Goal: Task Accomplishment & Management: Complete application form

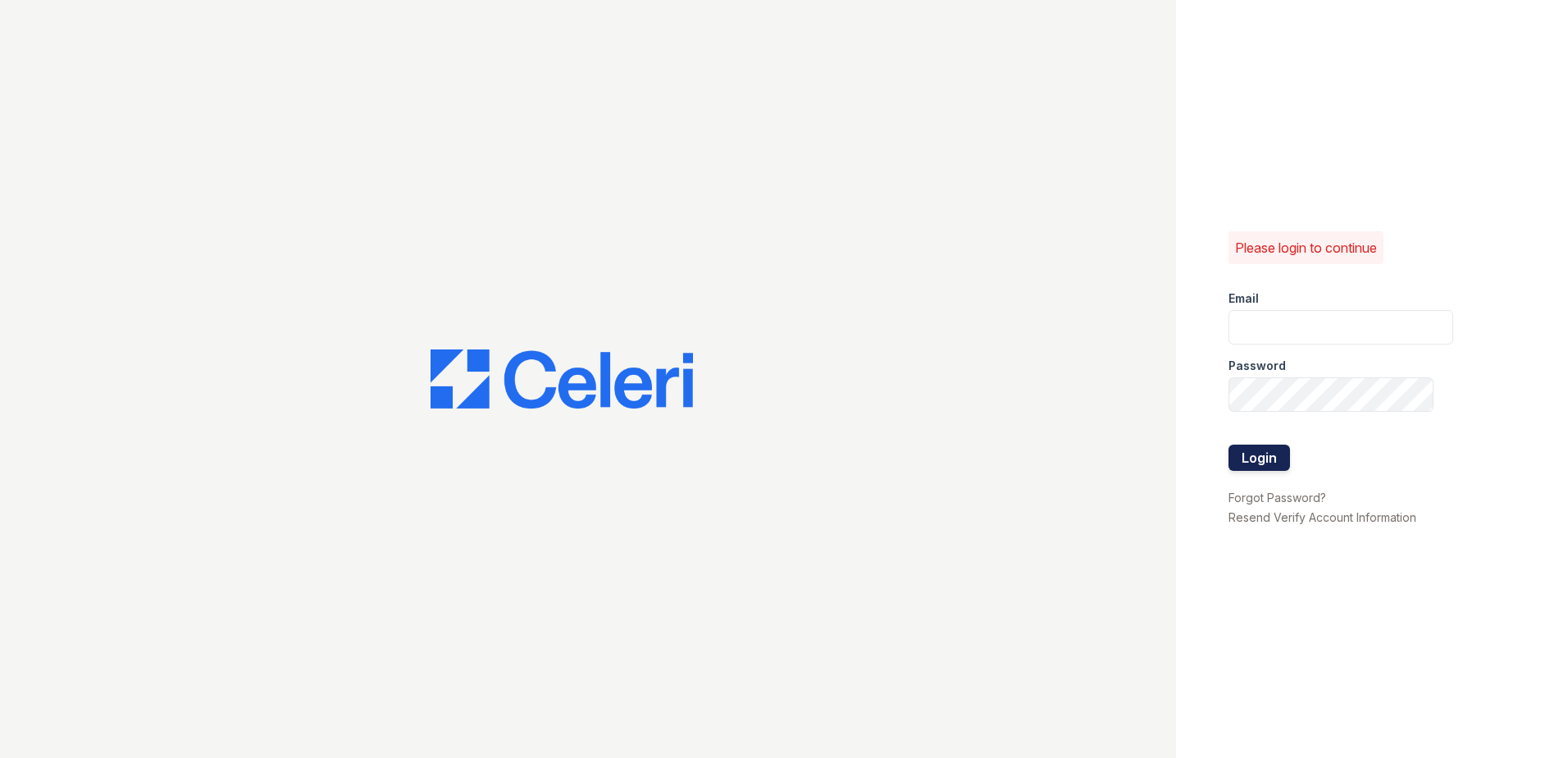
type input "[EMAIL_ADDRESS][DOMAIN_NAME]"
click at [1285, 459] on button "Login" at bounding box center [1260, 458] width 61 height 26
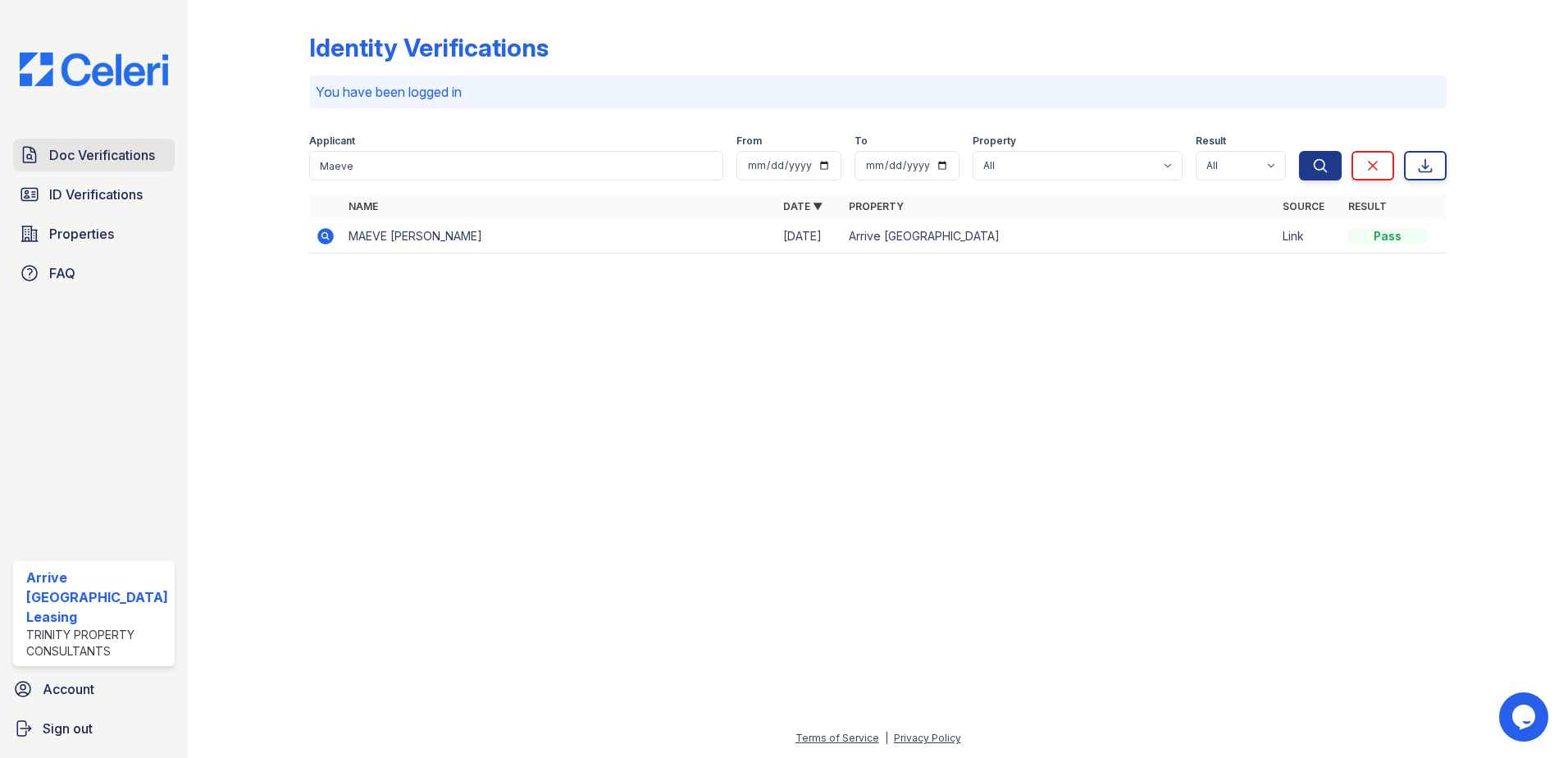
click at [116, 155] on span "Doc Verifications" at bounding box center [102, 155] width 106 height 20
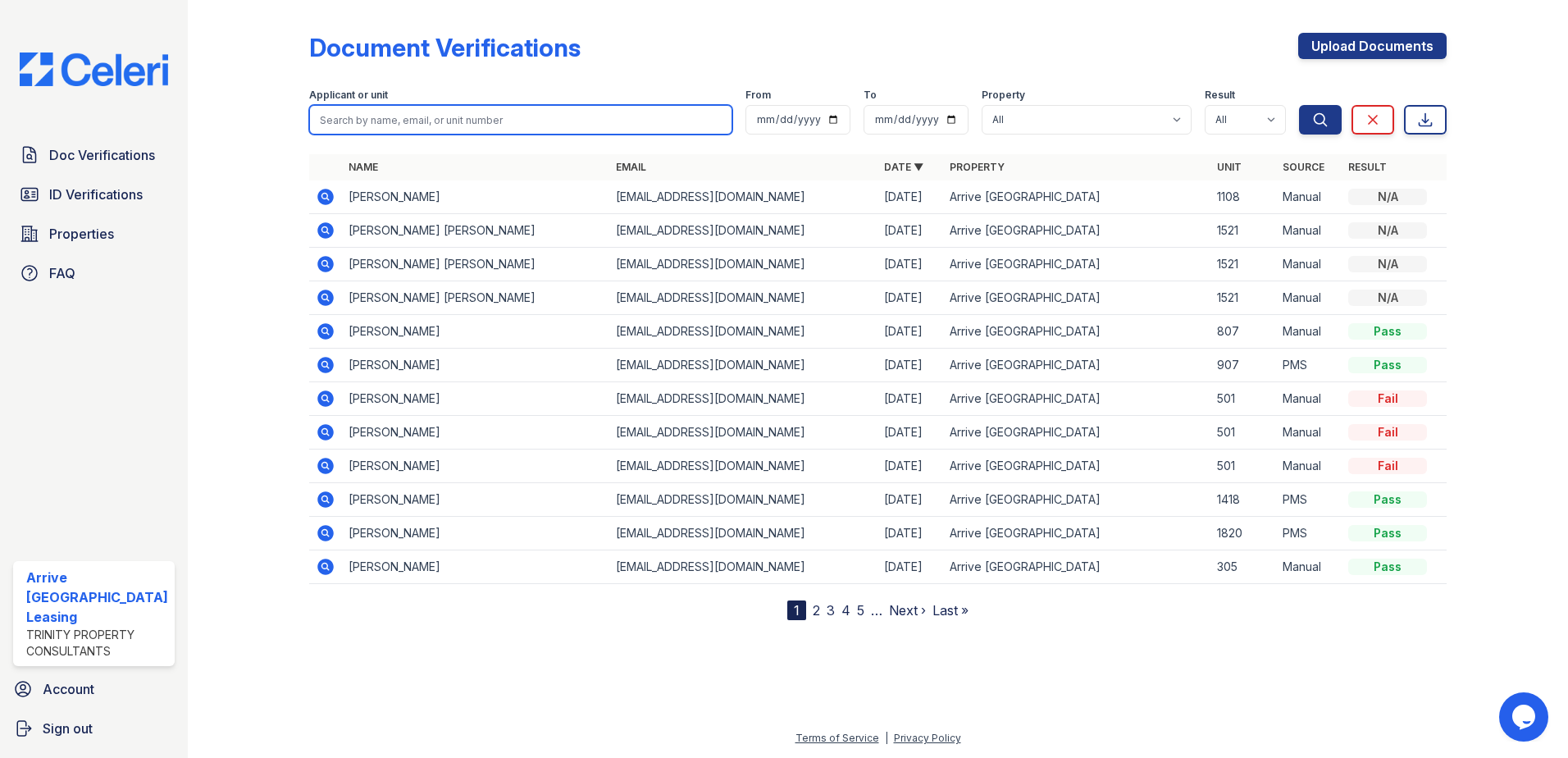
click at [405, 125] on input "search" at bounding box center [521, 120] width 424 height 30
paste input "Ellis"
type input "Ellis"
click at [1299, 105] on button "Search" at bounding box center [1320, 120] width 43 height 30
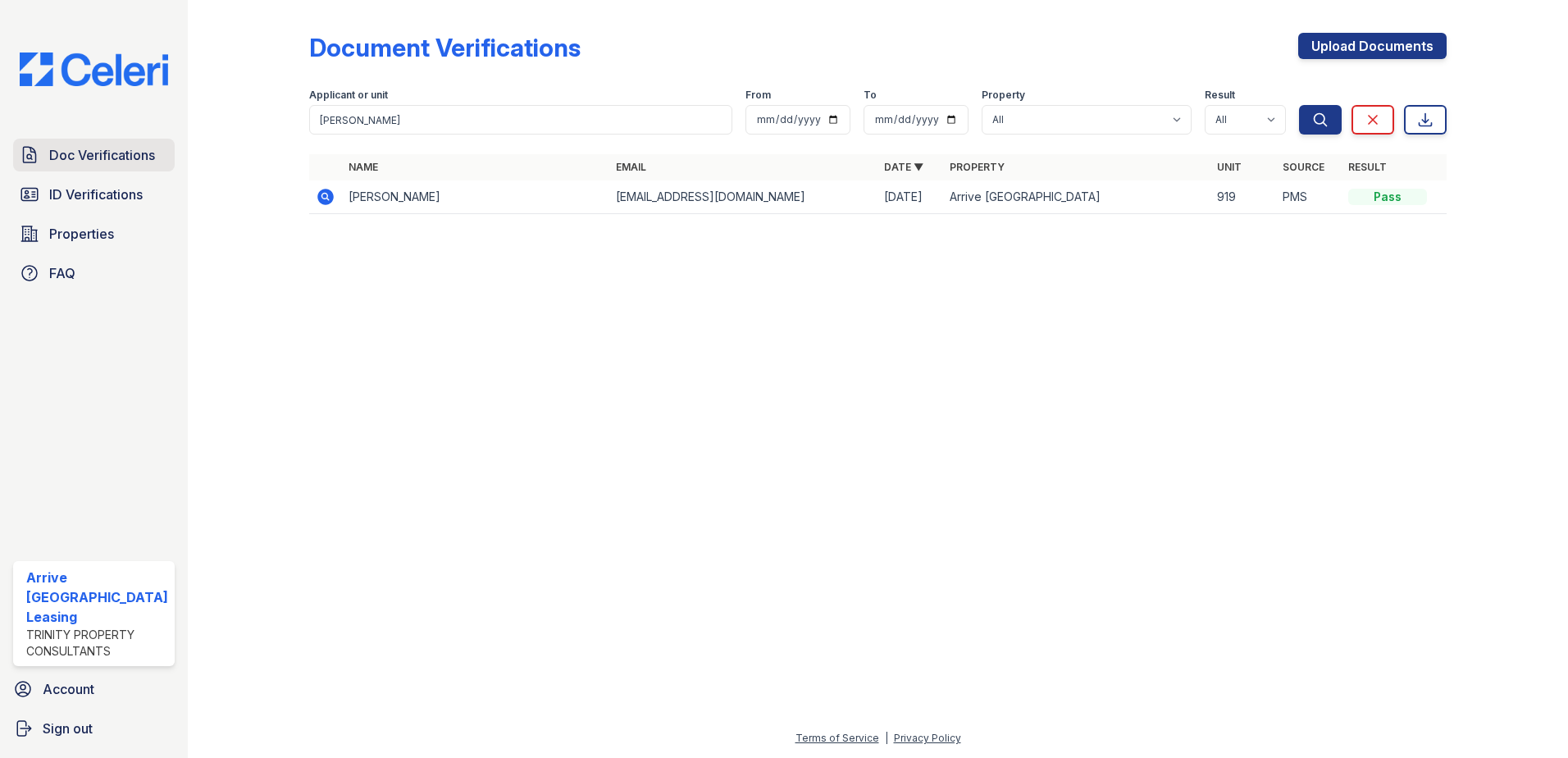
click at [83, 155] on span "Doc Verifications" at bounding box center [102, 155] width 106 height 20
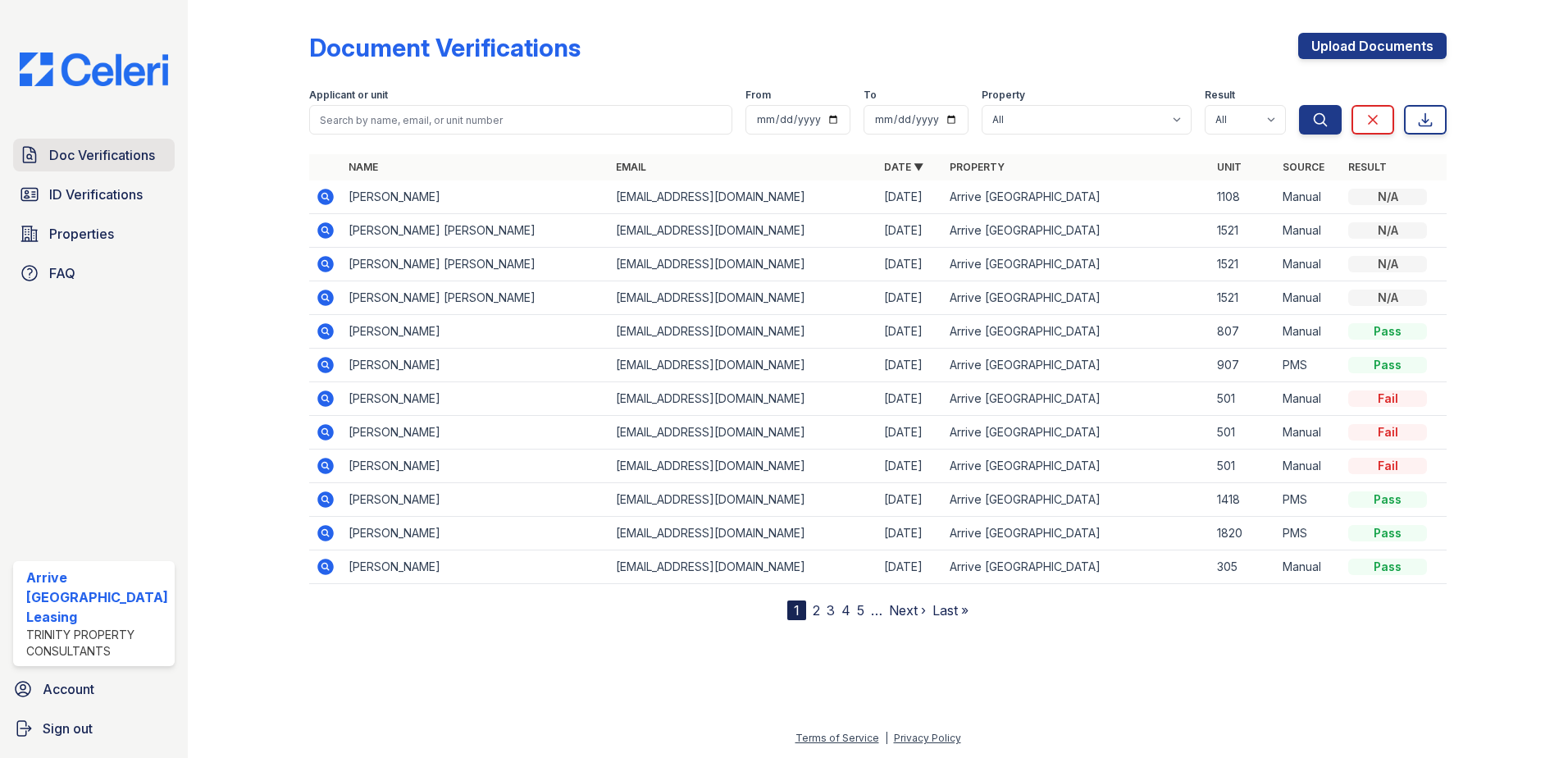
click at [146, 161] on span "Doc Verifications" at bounding box center [102, 155] width 106 height 20
click at [162, 164] on link "Doc Verifications" at bounding box center [93, 155] width 161 height 32
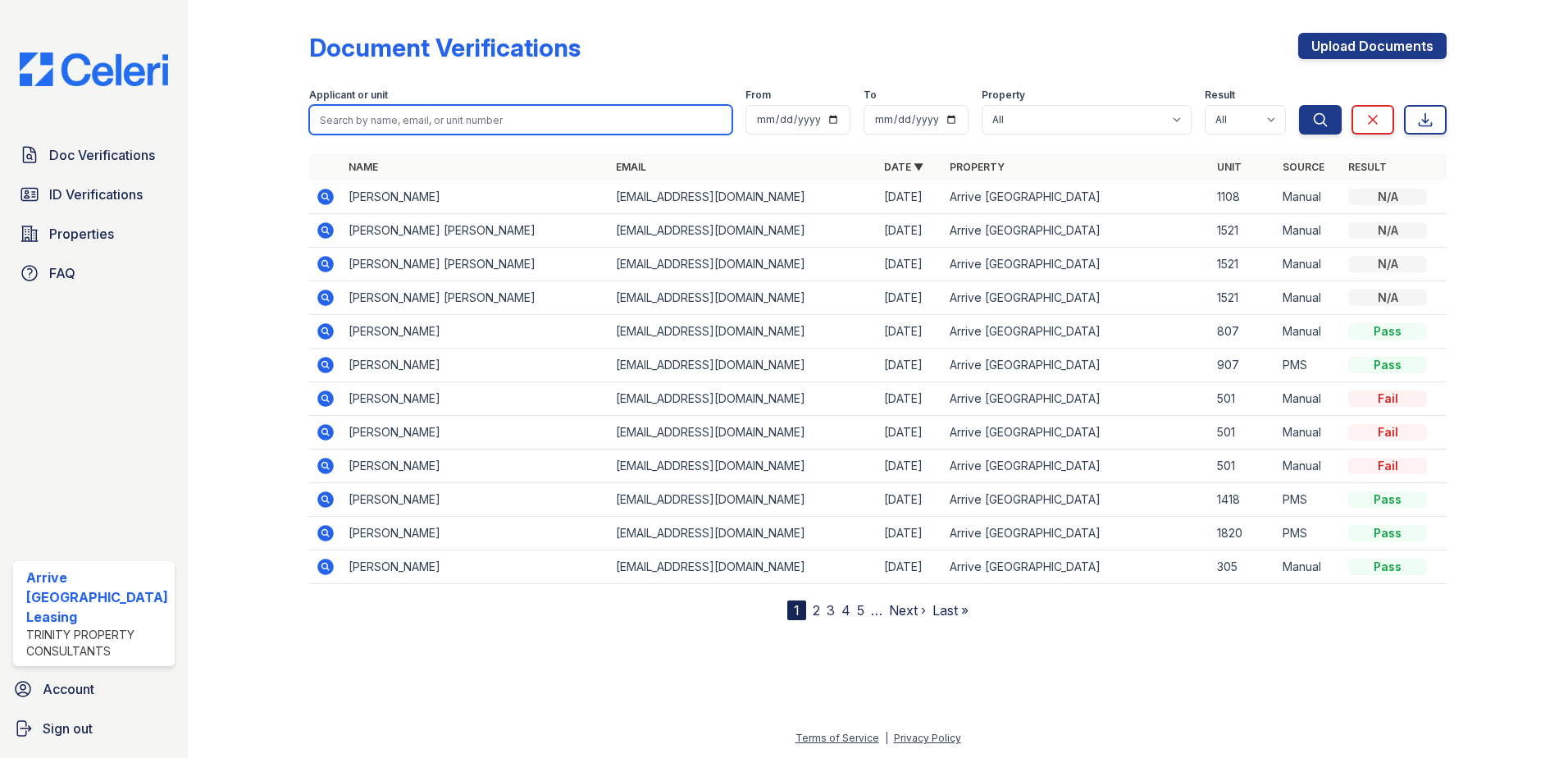
click at [447, 114] on input "search" at bounding box center [521, 120] width 424 height 30
paste input "Ellis"
type input "Ellis"
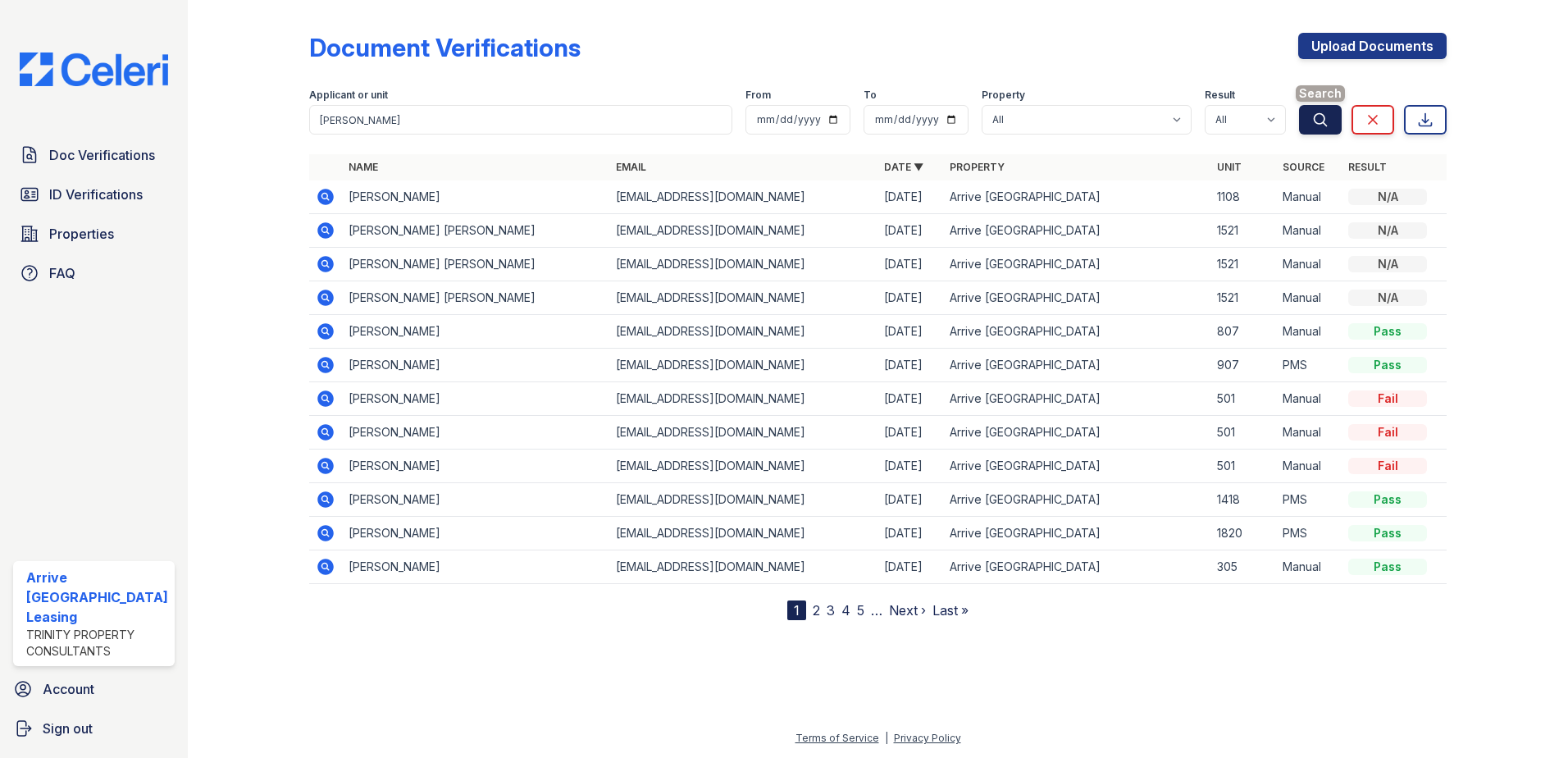
click at [1315, 124] on icon "submit" at bounding box center [1320, 120] width 16 height 16
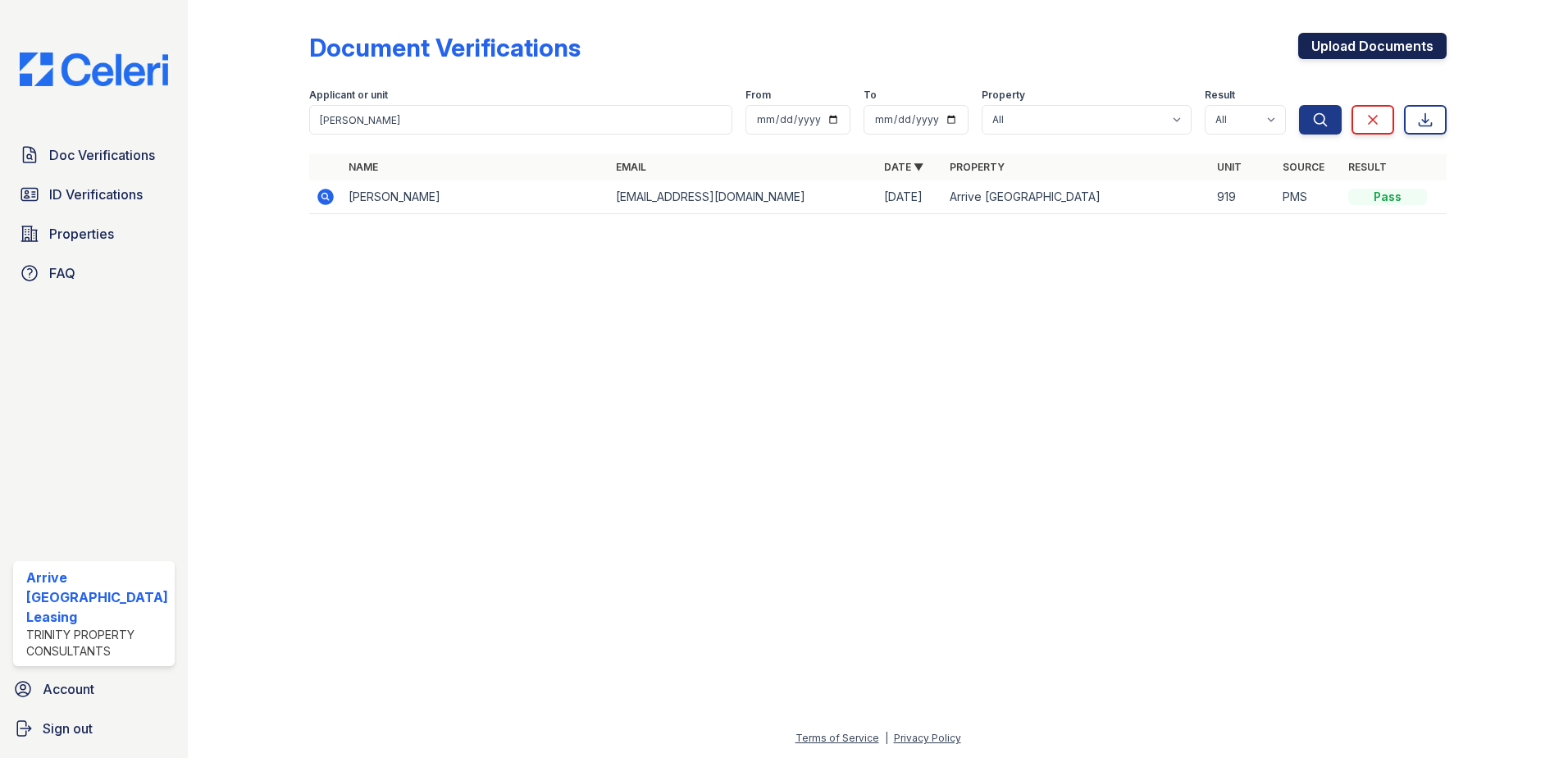
click at [1355, 39] on link "Upload Documents" at bounding box center [1372, 45] width 149 height 26
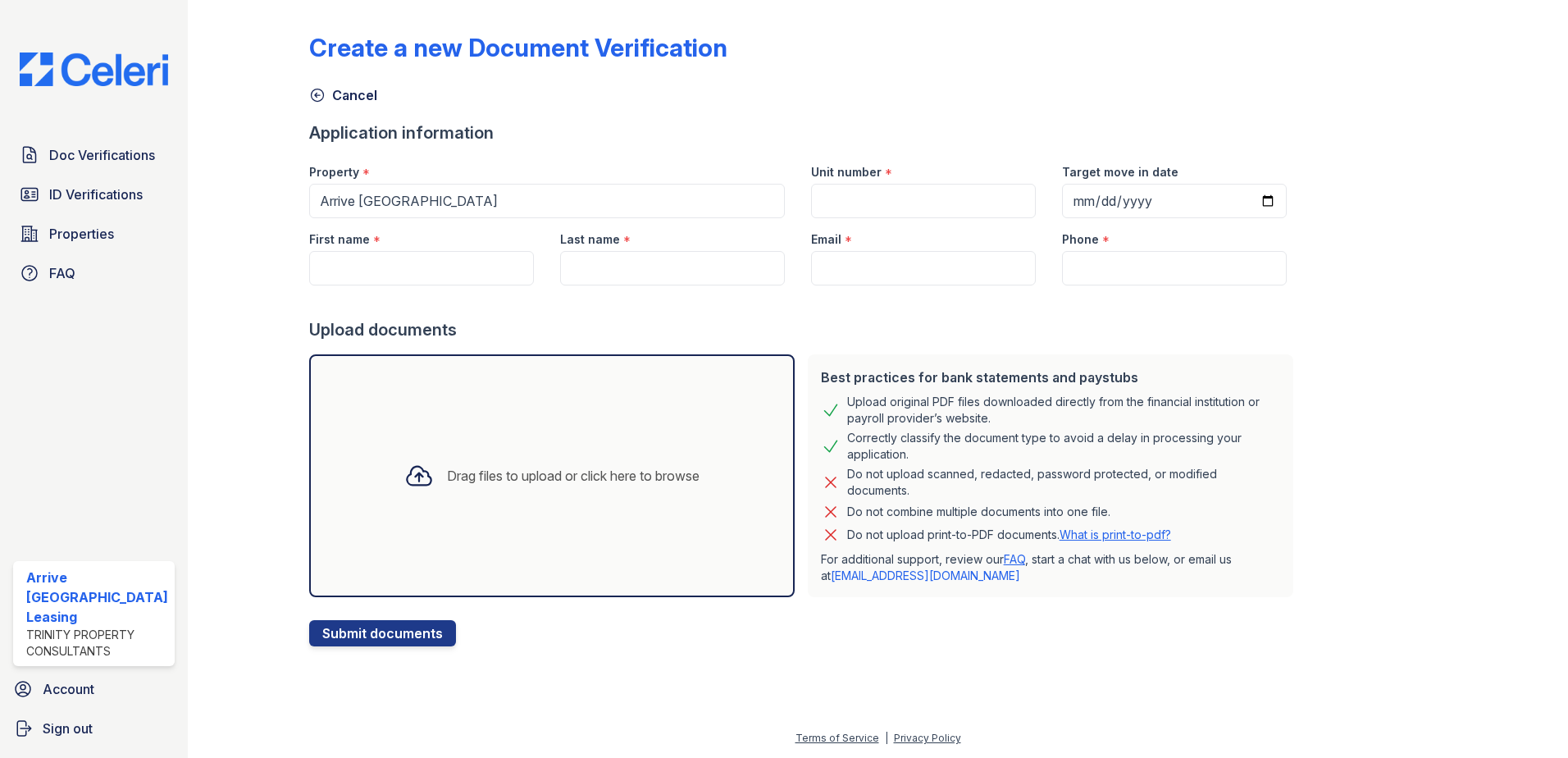
click at [472, 478] on div "Drag files to upload or click here to browse" at bounding box center [573, 475] width 253 height 20
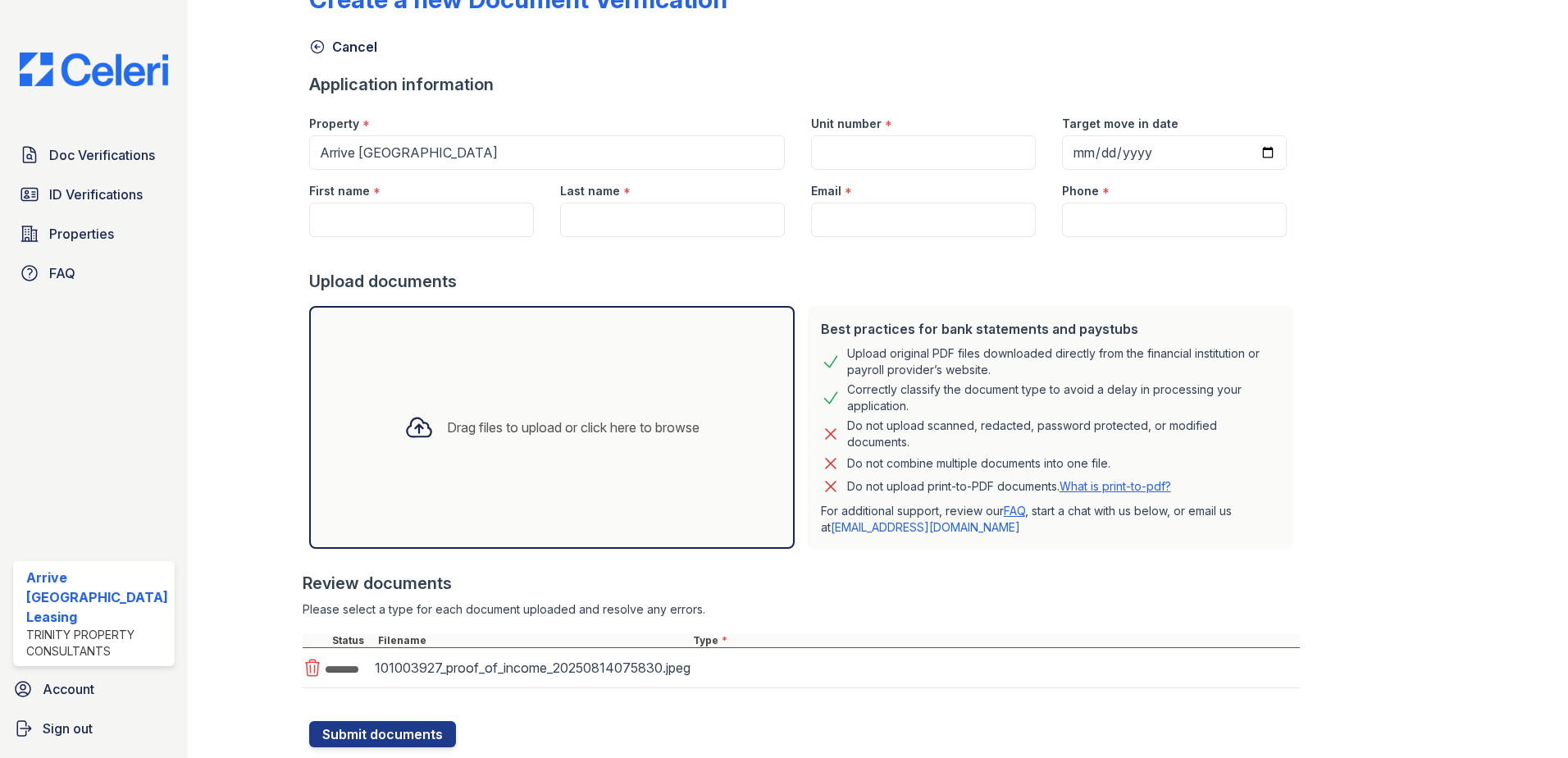
scroll to position [93, 0]
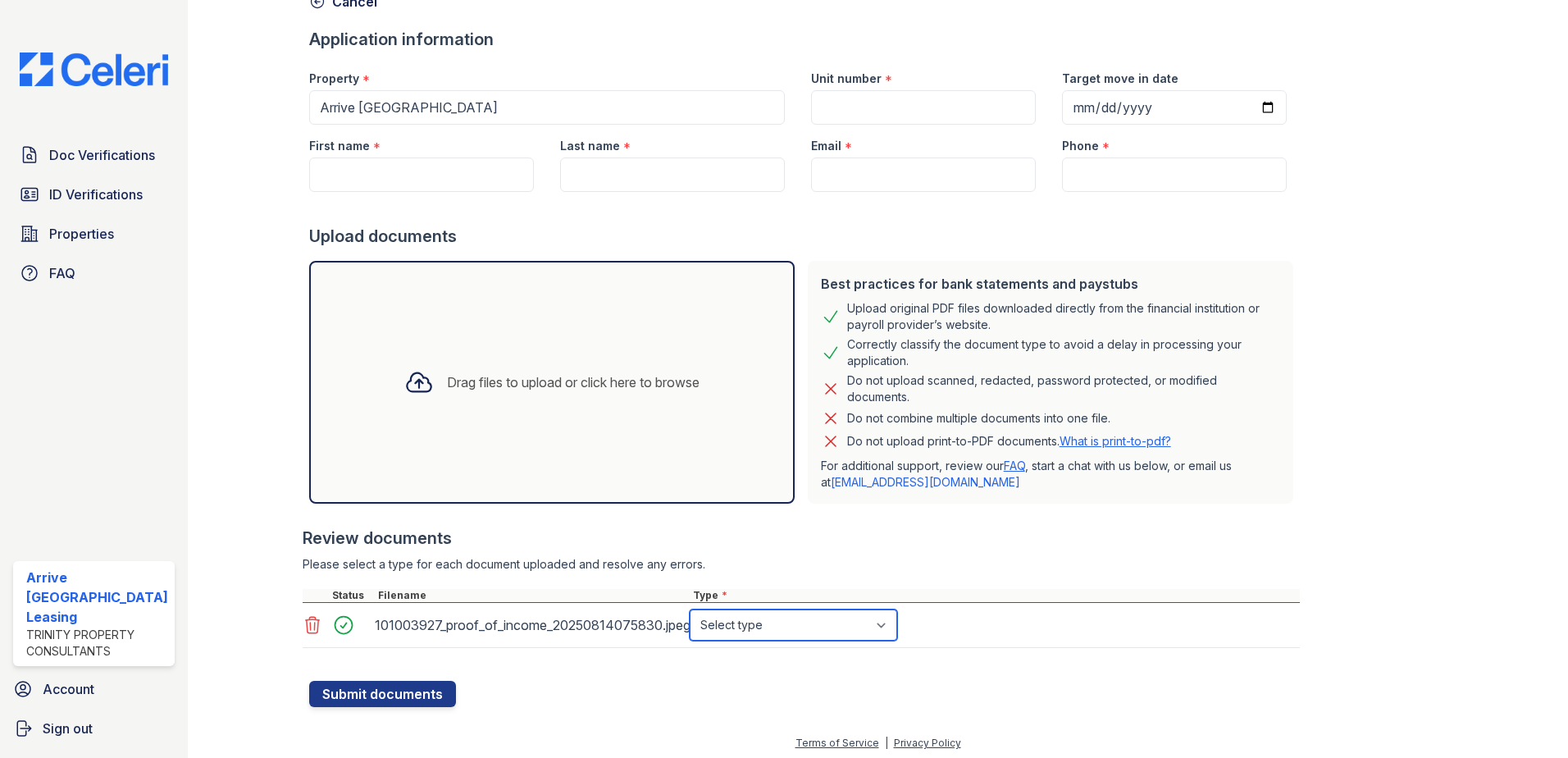
click at [869, 628] on select "Select type Paystub Bank Statement Offer Letter Tax Documents Benefit Award Let…" at bounding box center [793, 625] width 208 height 31
select select "bank_statement"
click at [690, 609] on select "Select type Paystub Bank Statement Offer Letter Tax Documents Benefit Award Let…" at bounding box center [793, 625] width 208 height 31
drag, startPoint x: 417, startPoint y: 174, endPoint x: 426, endPoint y: 173, distance: 9.1
click at [417, 174] on input "First name" at bounding box center [421, 174] width 225 height 34
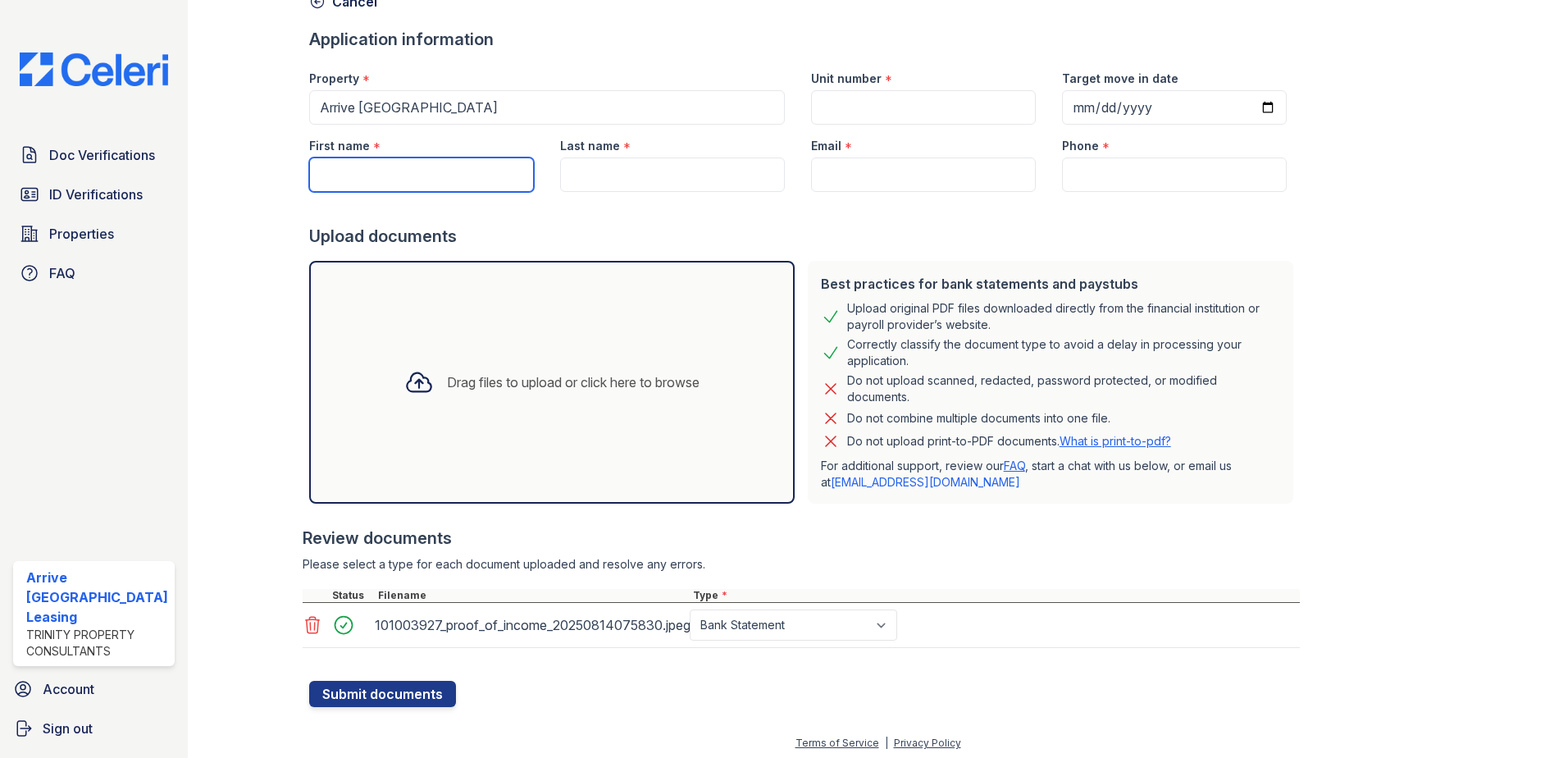
paste input "Ashley"
type input "Ashley"
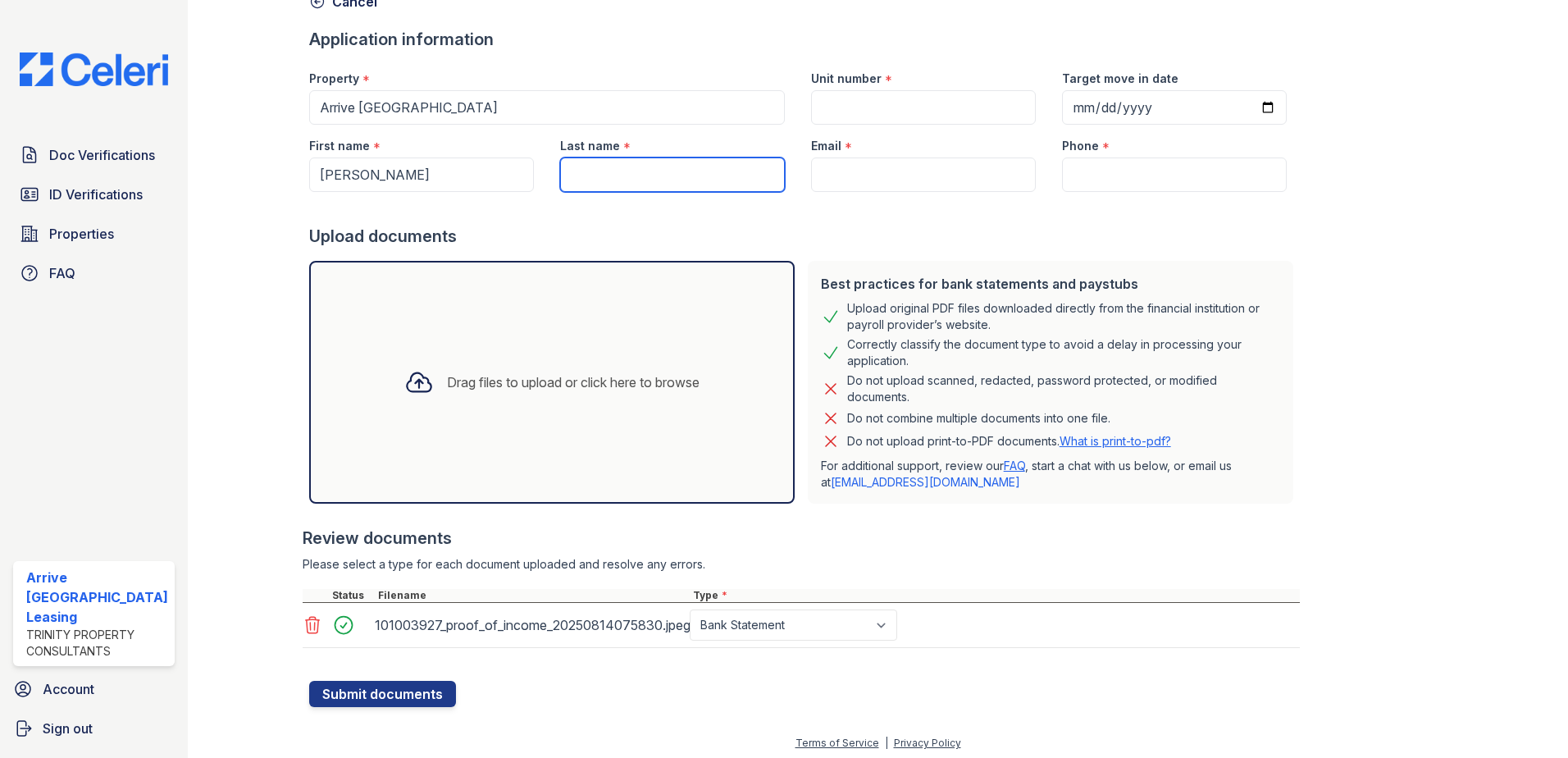
click at [646, 168] on input "Last name" at bounding box center [672, 174] width 225 height 34
paste input "Ellis"
type input "Ellis"
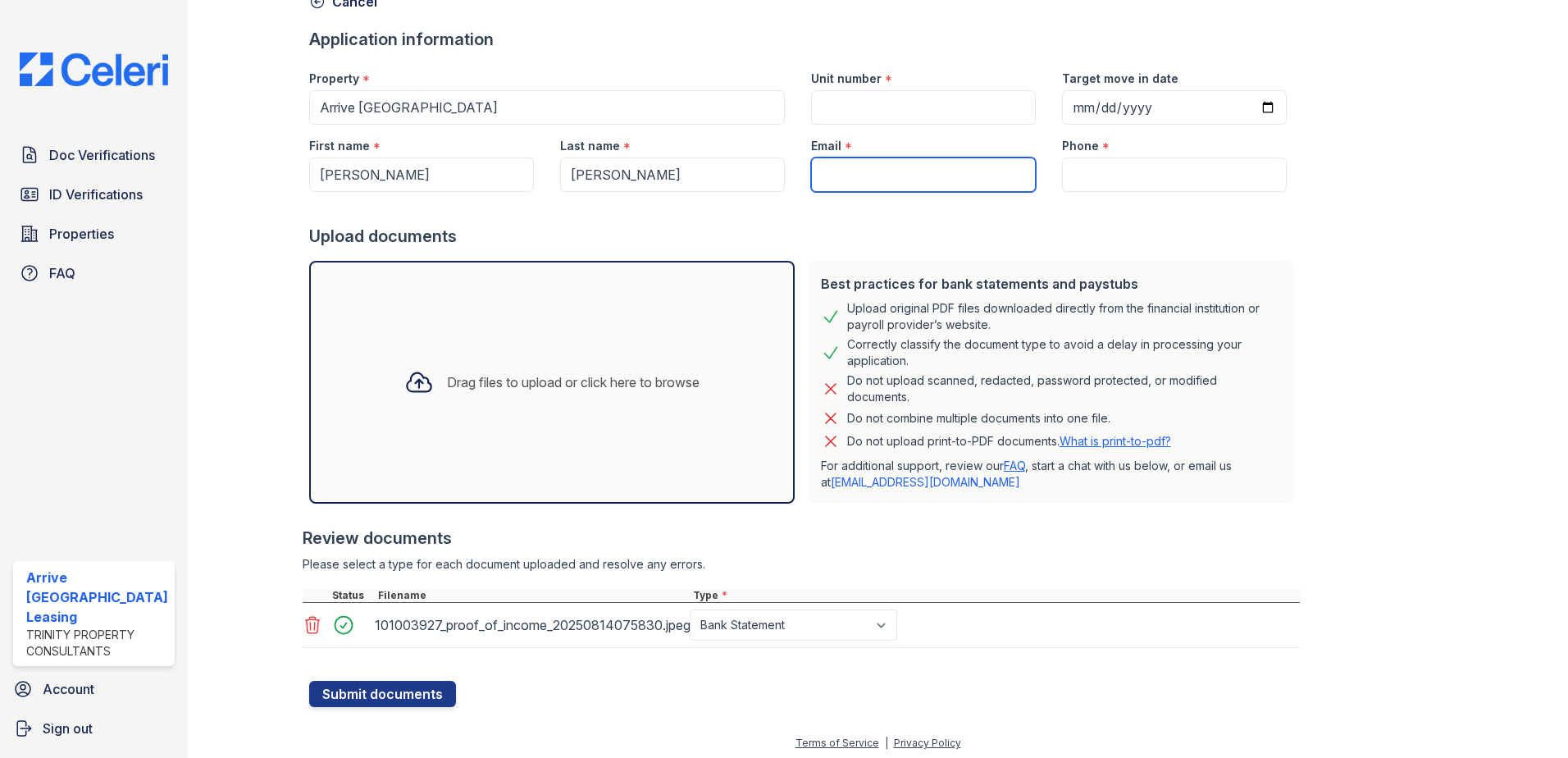
click at [904, 174] on input "Email" at bounding box center [923, 174] width 225 height 34
paste input "adt1986@yahoo.com"
type input "adt1986@yahoo.com"
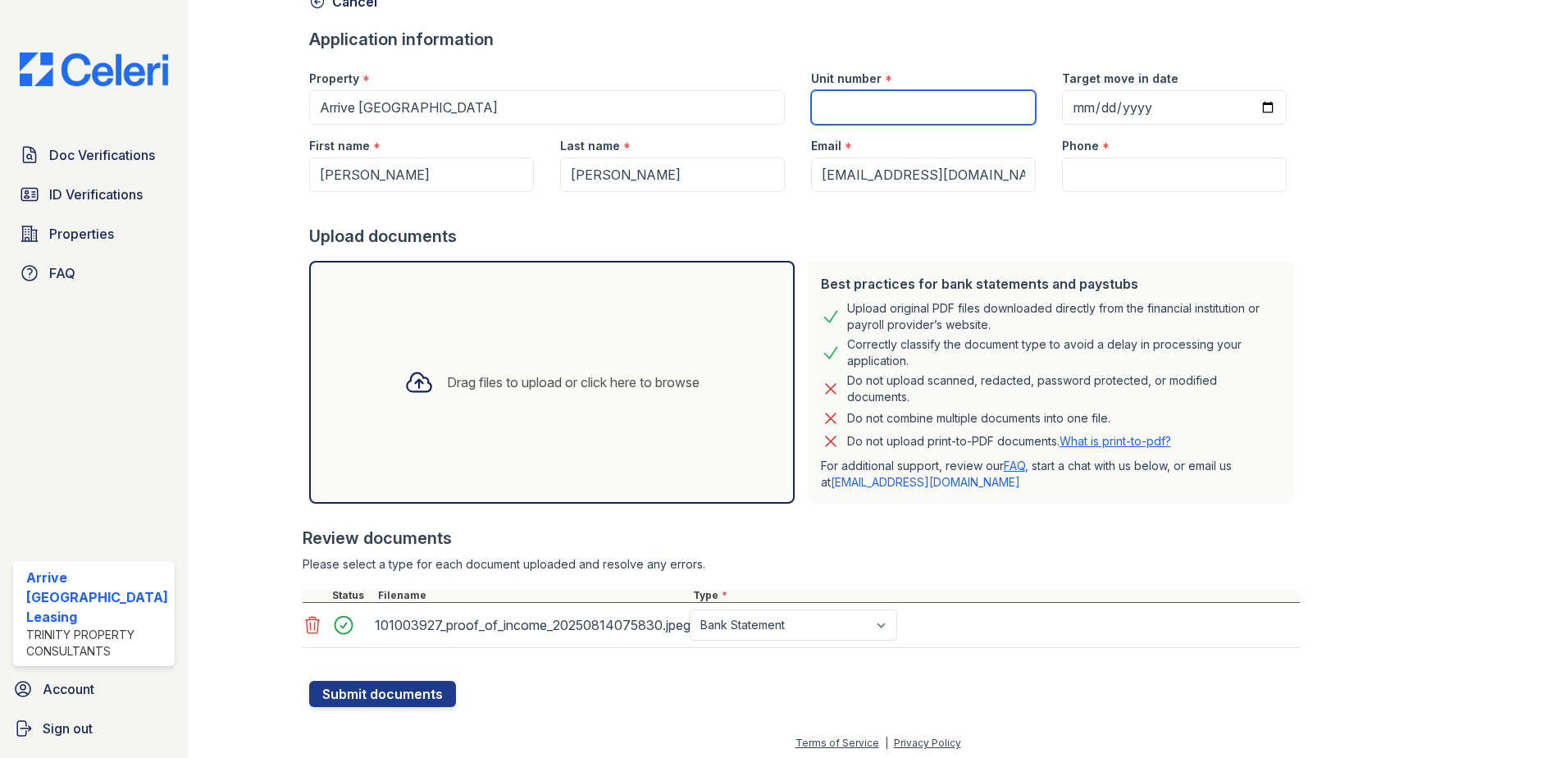
click at [921, 100] on input "Unit number" at bounding box center [923, 108] width 225 height 34
type input "1413"
click at [1077, 178] on input "Phone" at bounding box center [1174, 174] width 225 height 34
click at [1176, 181] on input "Phone" at bounding box center [1174, 174] width 225 height 34
paste input "301-768-3800"
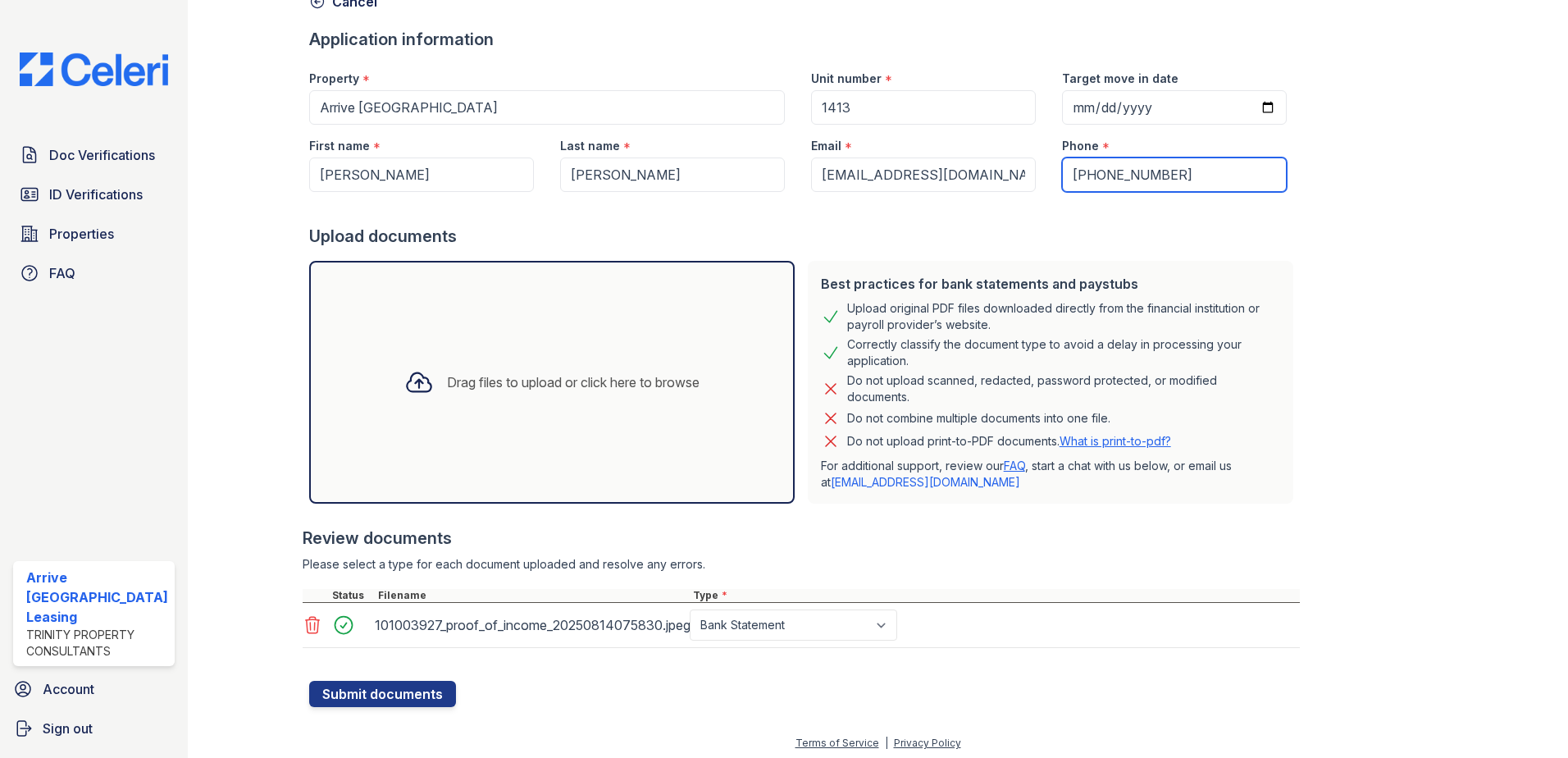
type input "301-768-3800"
click at [1062, 102] on input "Target move in date" at bounding box center [1174, 108] width 225 height 34
type input "0025-08-22"
type input "2025-08-22"
click at [345, 690] on button "Submit documents" at bounding box center [383, 693] width 147 height 26
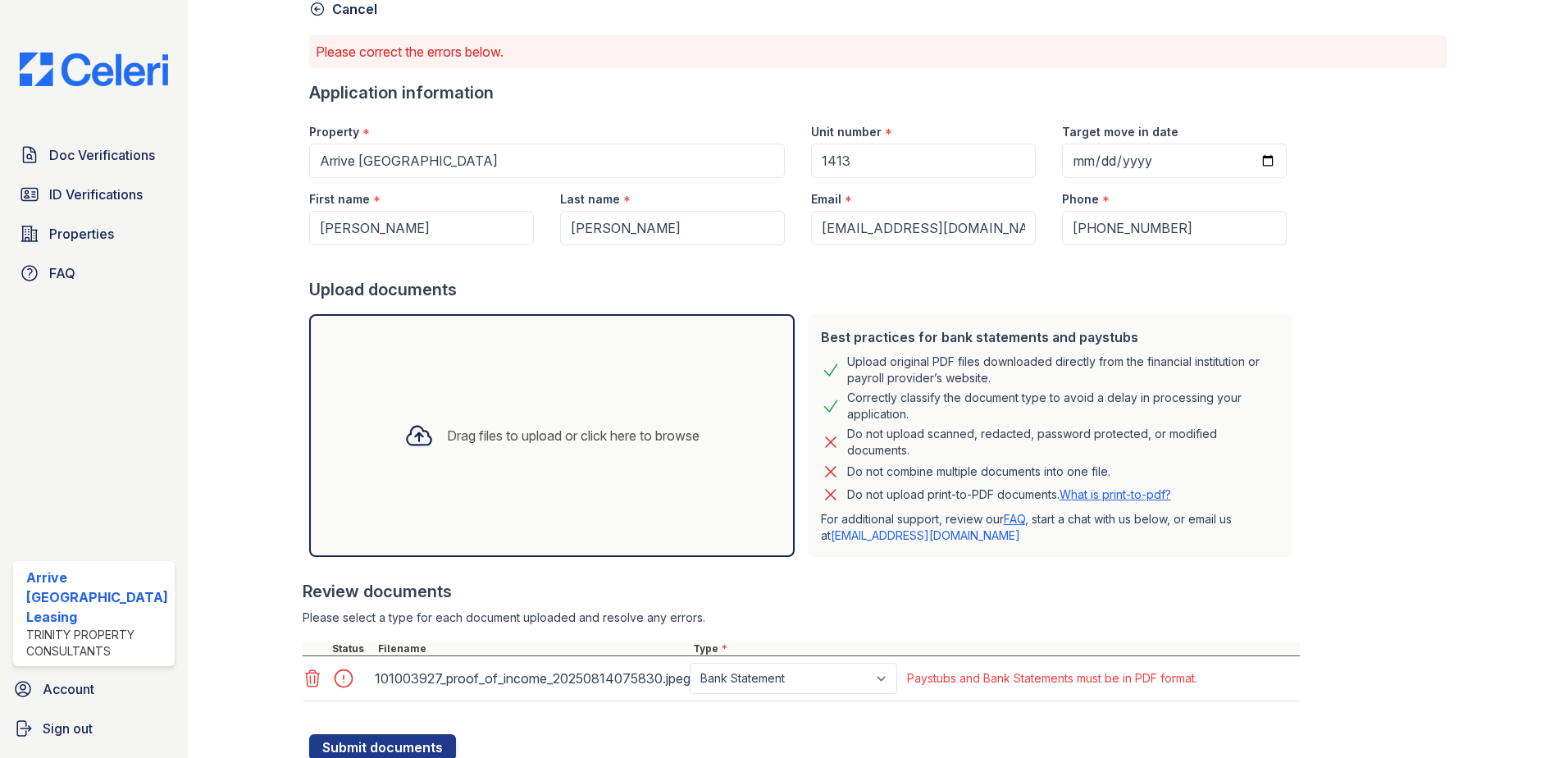
scroll to position [144, 0]
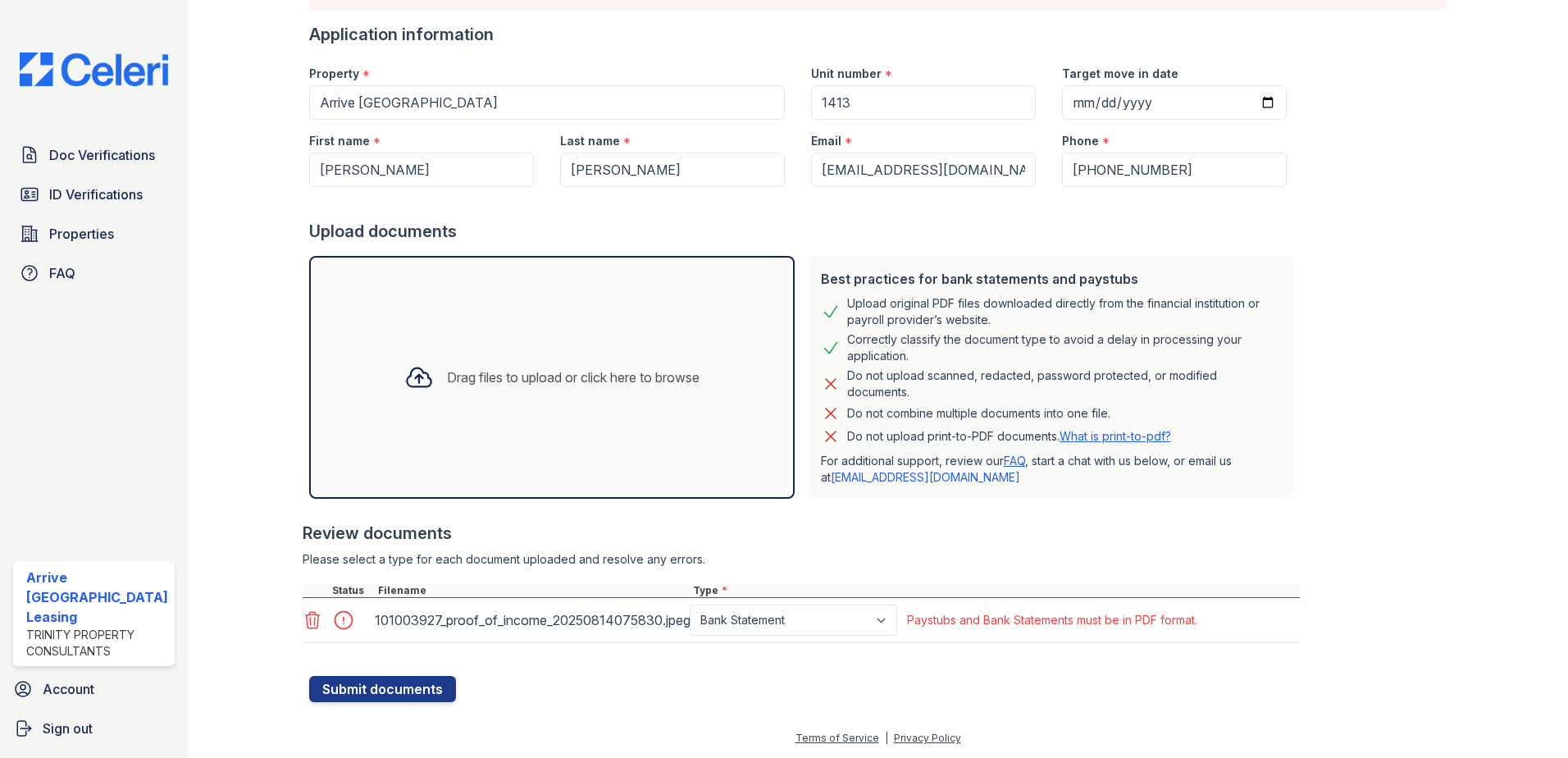
click at [904, 625] on div "Paystub Bank Statement Offer Letter Tax Documents Benefit Award Letter Investme…" at bounding box center [795, 620] width 218 height 31
click at [892, 623] on select "Paystub Bank Statement Offer Letter Tax Documents Benefit Award Letter Investme…" at bounding box center [793, 620] width 208 height 31
select select "paystub"
click at [690, 604] on select "Paystub Bank Statement Offer Letter Tax Documents Benefit Award Letter Investme…" at bounding box center [793, 620] width 208 height 31
click at [411, 678] on button "Submit documents" at bounding box center [383, 688] width 147 height 26
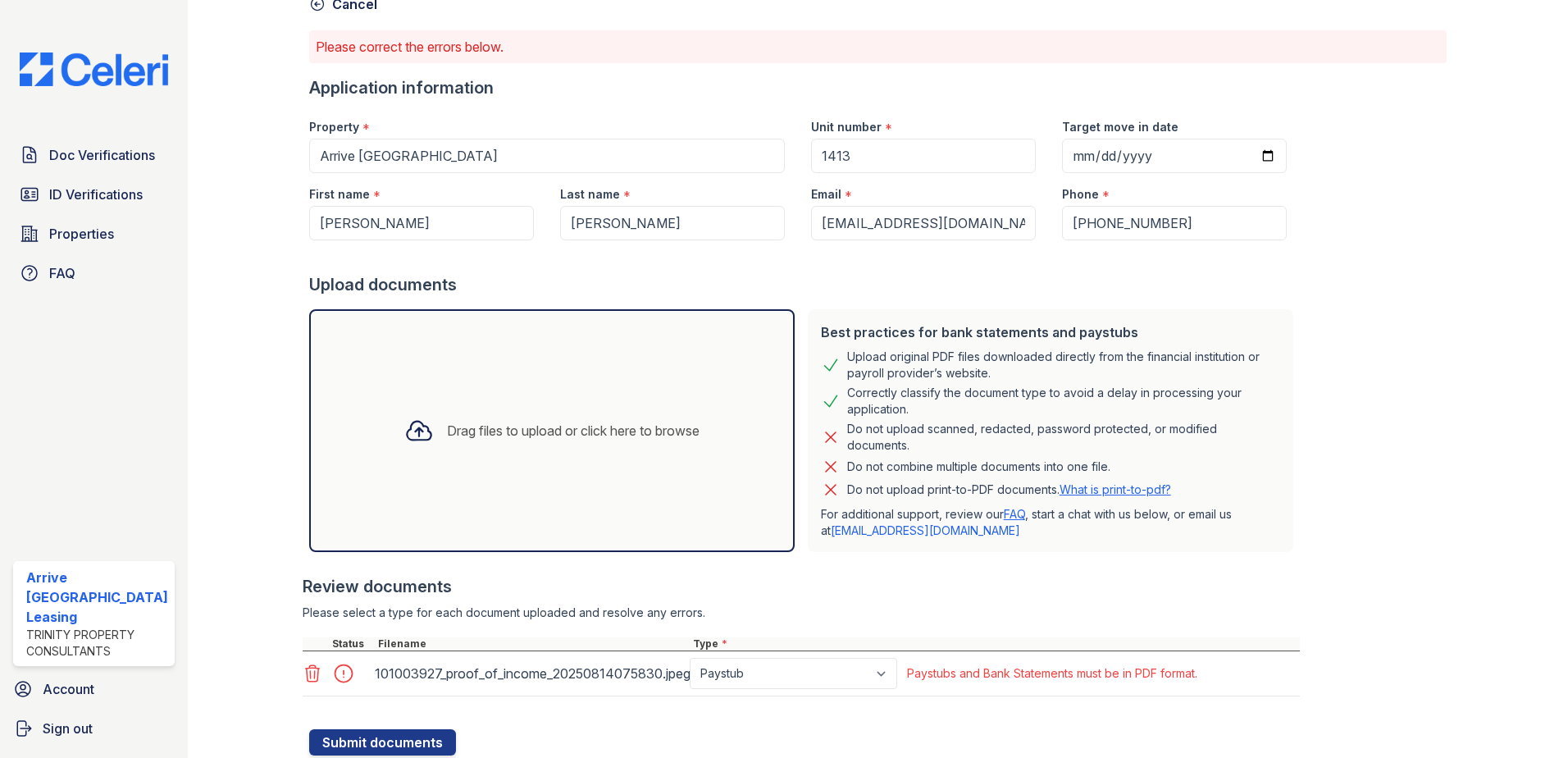
scroll to position [0, 0]
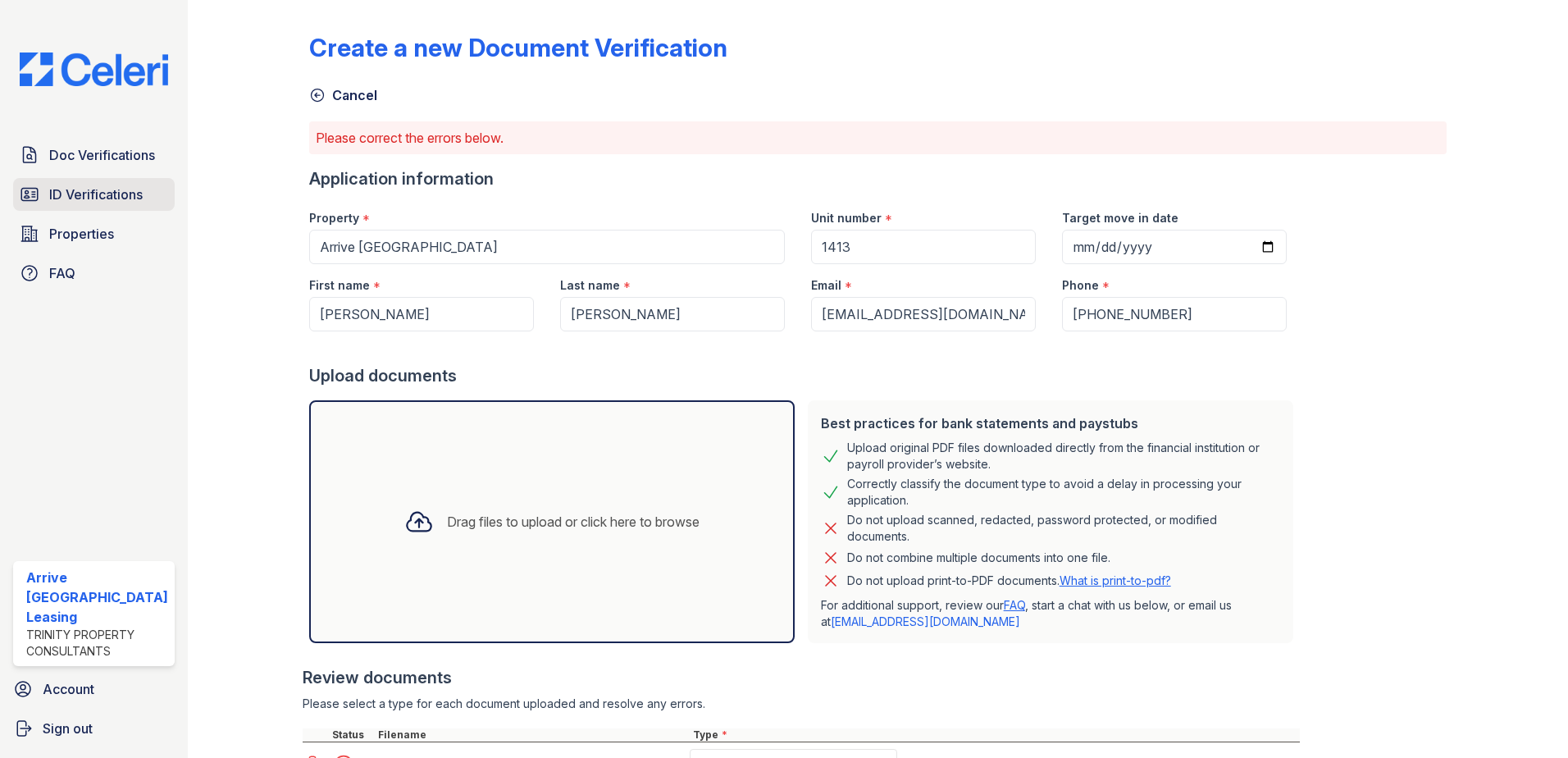
click at [83, 193] on span "ID Verifications" at bounding box center [96, 194] width 93 height 20
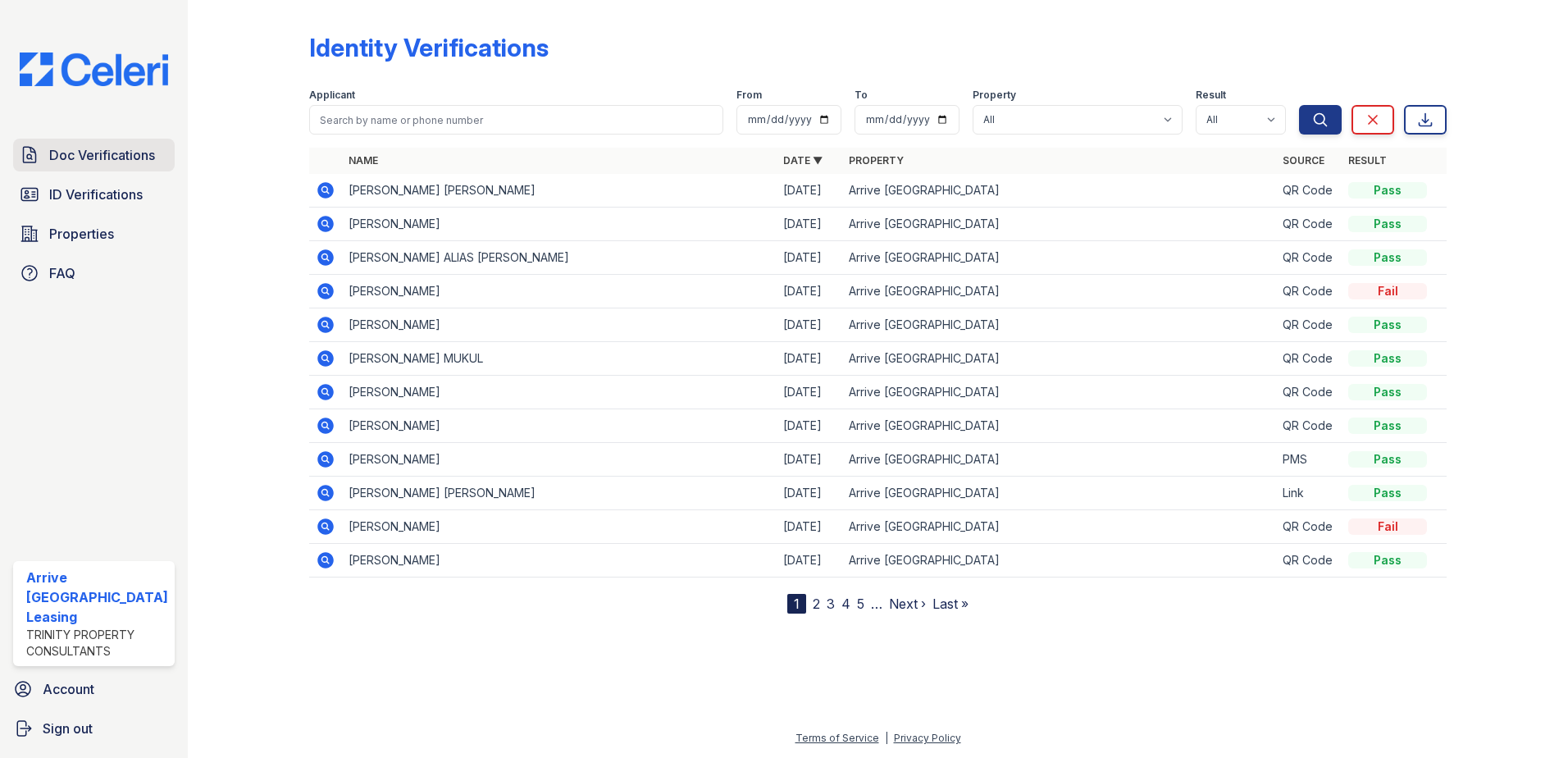
click at [122, 160] on span "Doc Verifications" at bounding box center [102, 155] width 106 height 20
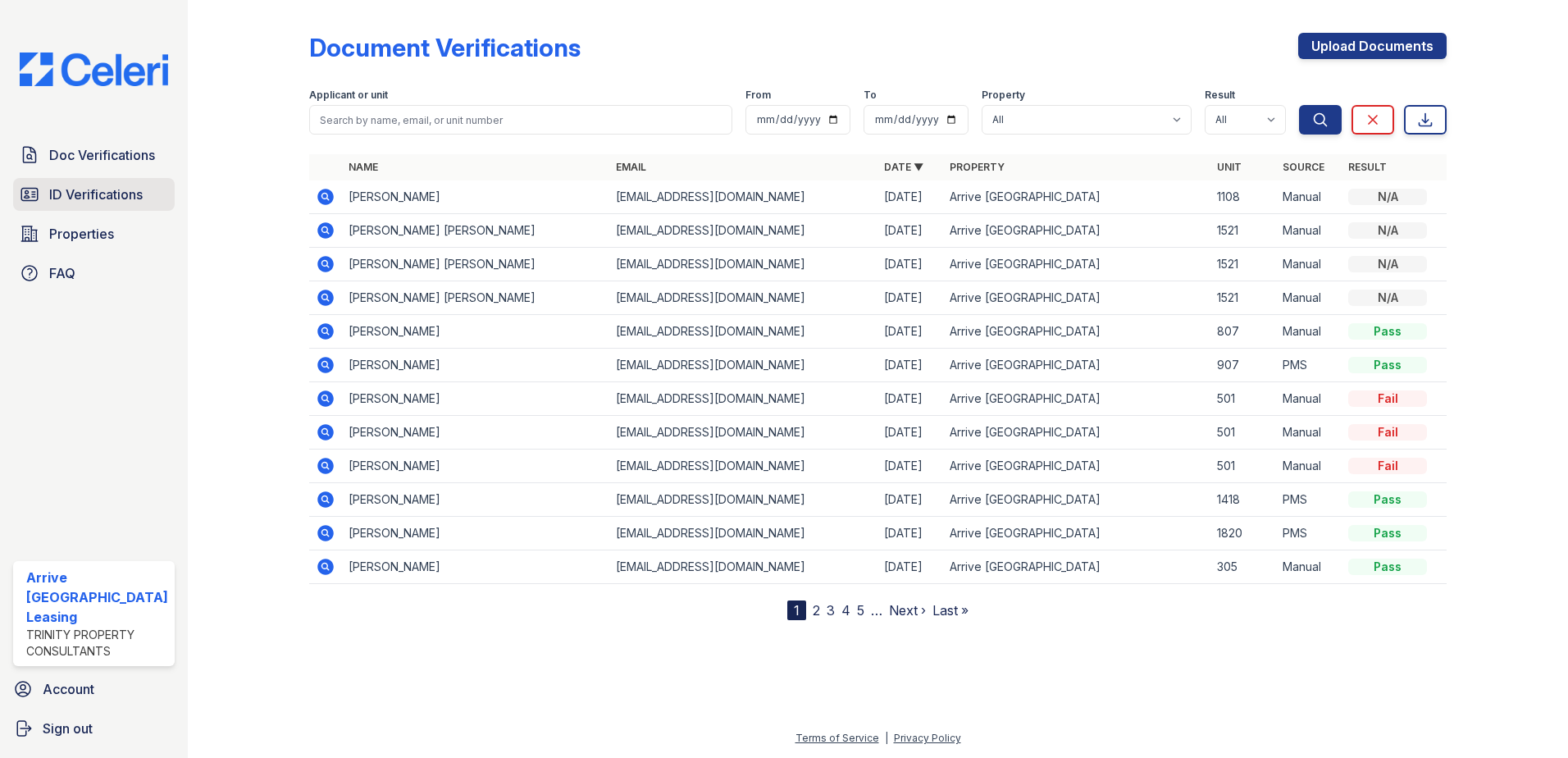
click at [119, 194] on span "ID Verifications" at bounding box center [96, 194] width 93 height 20
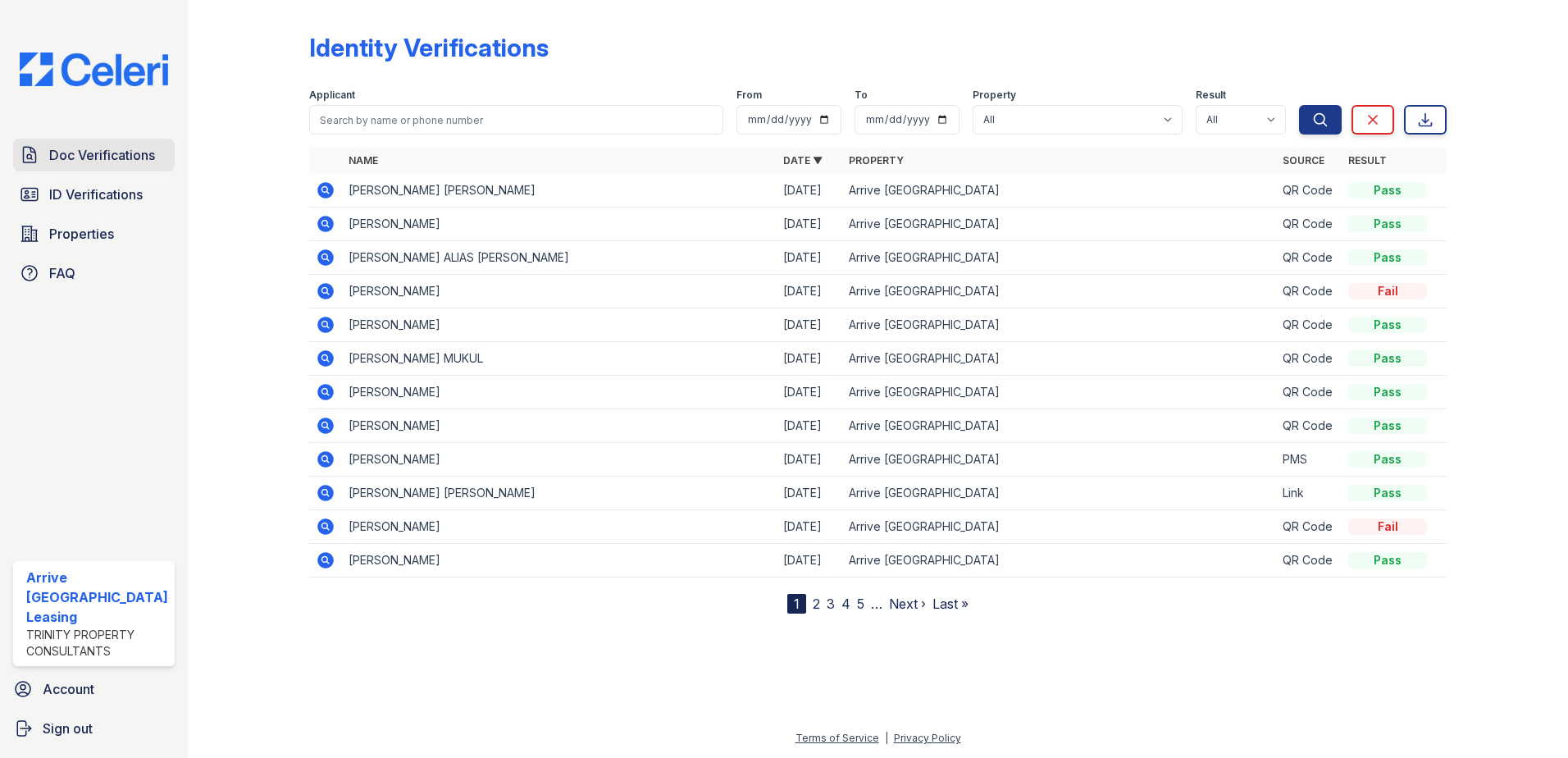
click at [86, 152] on span "Doc Verifications" at bounding box center [102, 155] width 106 height 20
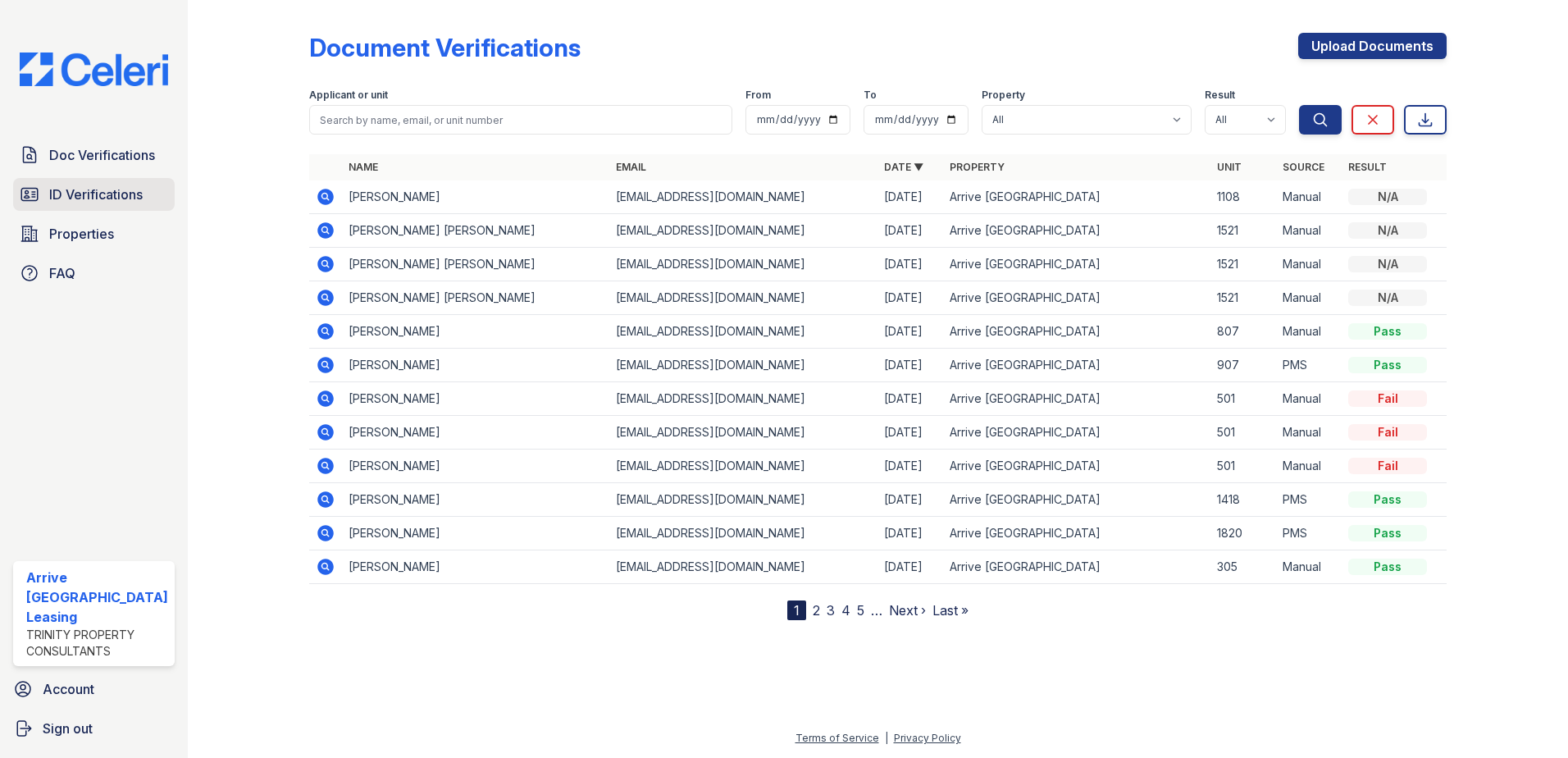
click at [19, 194] on link "ID Verifications" at bounding box center [93, 194] width 161 height 32
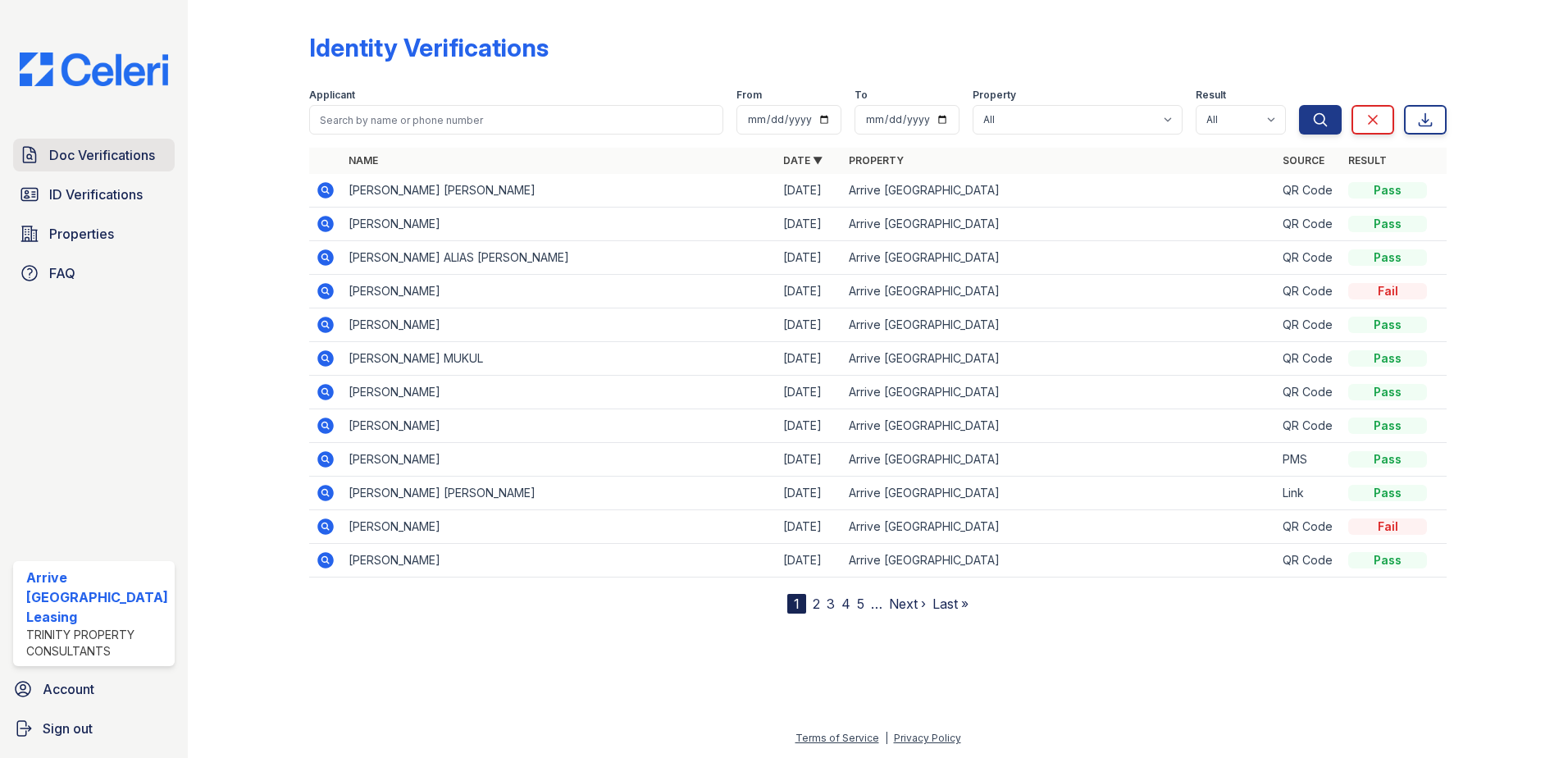
click at [126, 155] on span "Doc Verifications" at bounding box center [102, 155] width 106 height 20
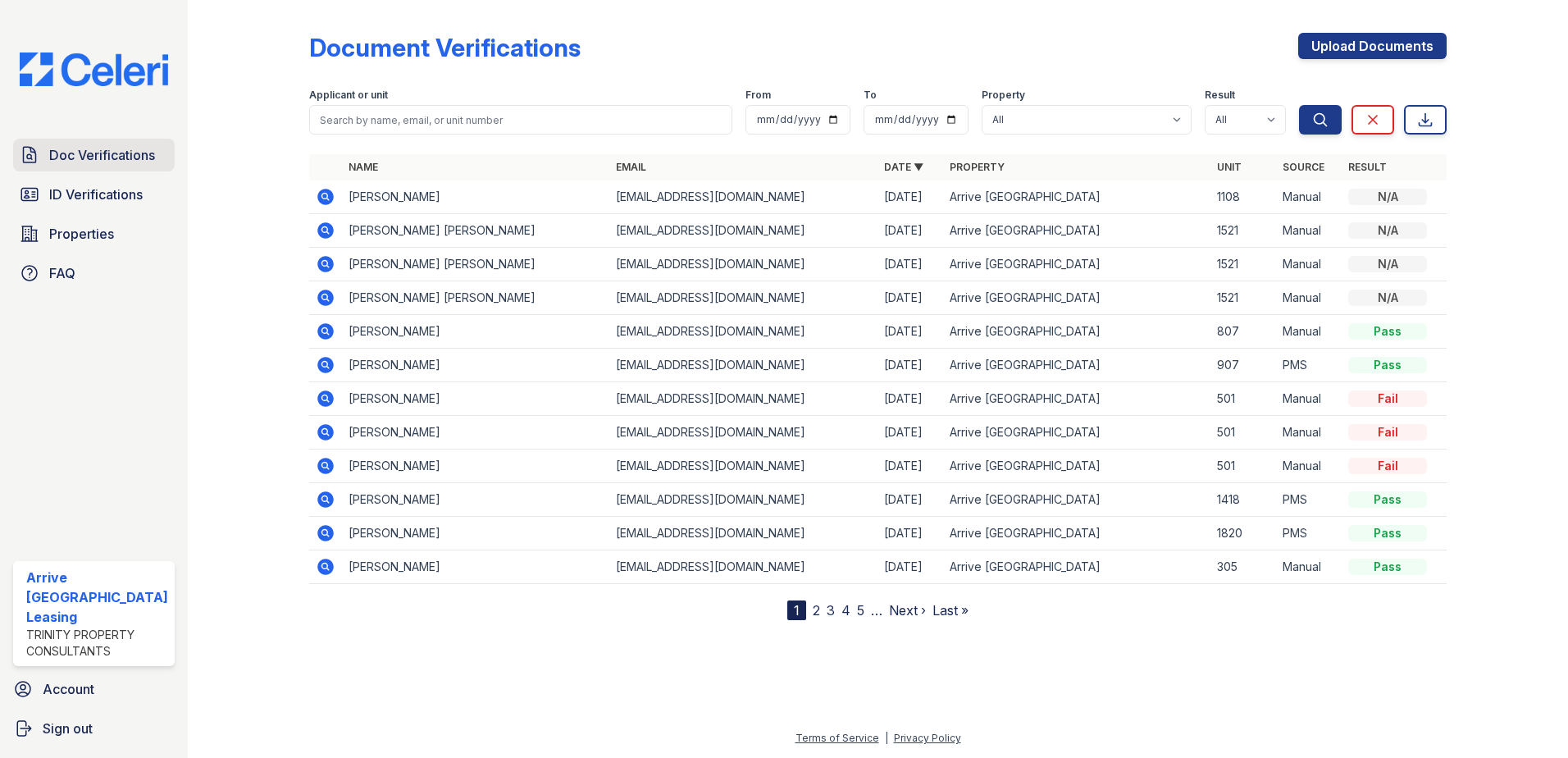
click at [143, 162] on span "Doc Verifications" at bounding box center [102, 155] width 106 height 20
click at [133, 196] on span "ID Verifications" at bounding box center [96, 194] width 93 height 20
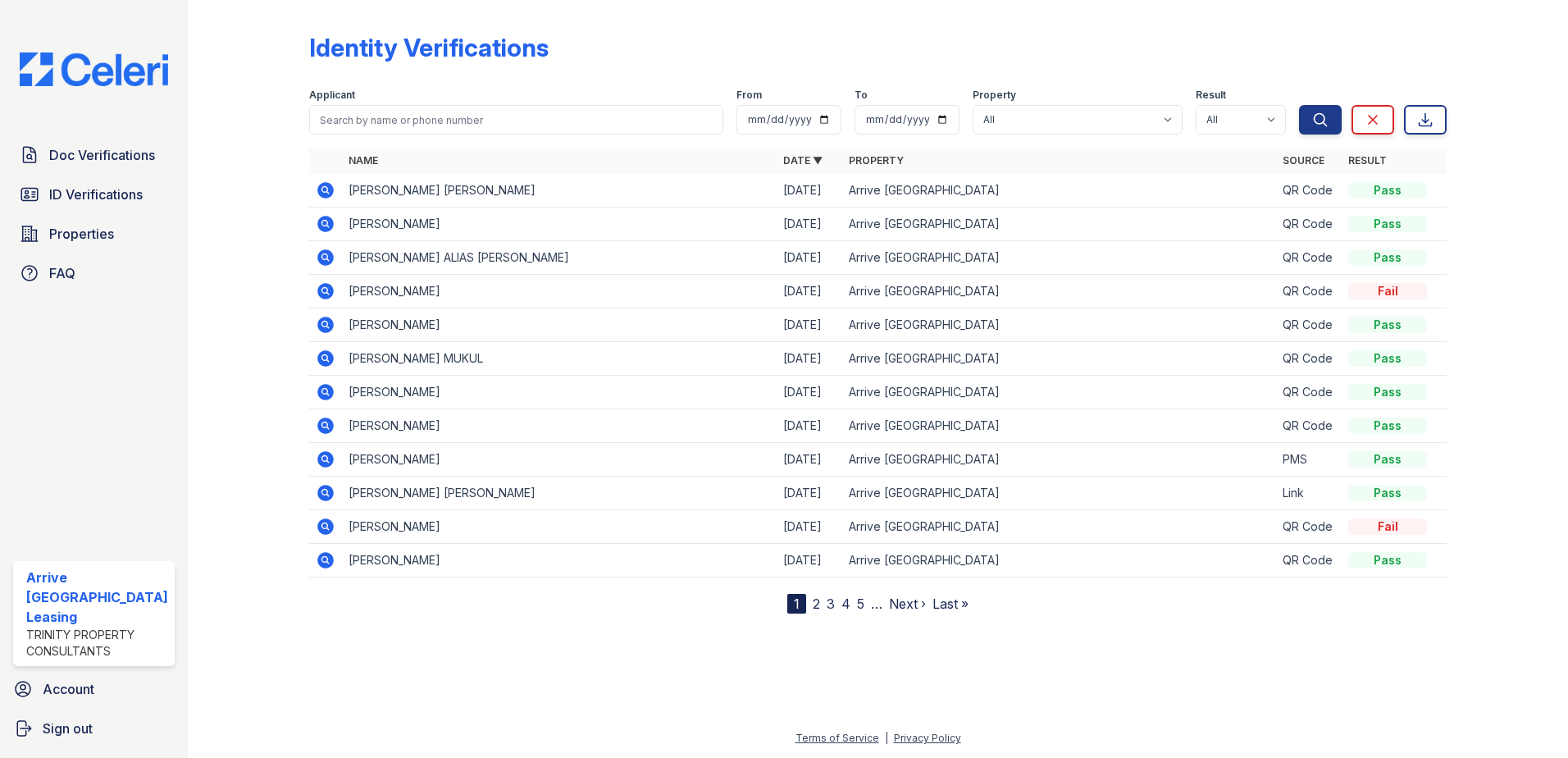
click at [323, 195] on icon at bounding box center [325, 190] width 16 height 16
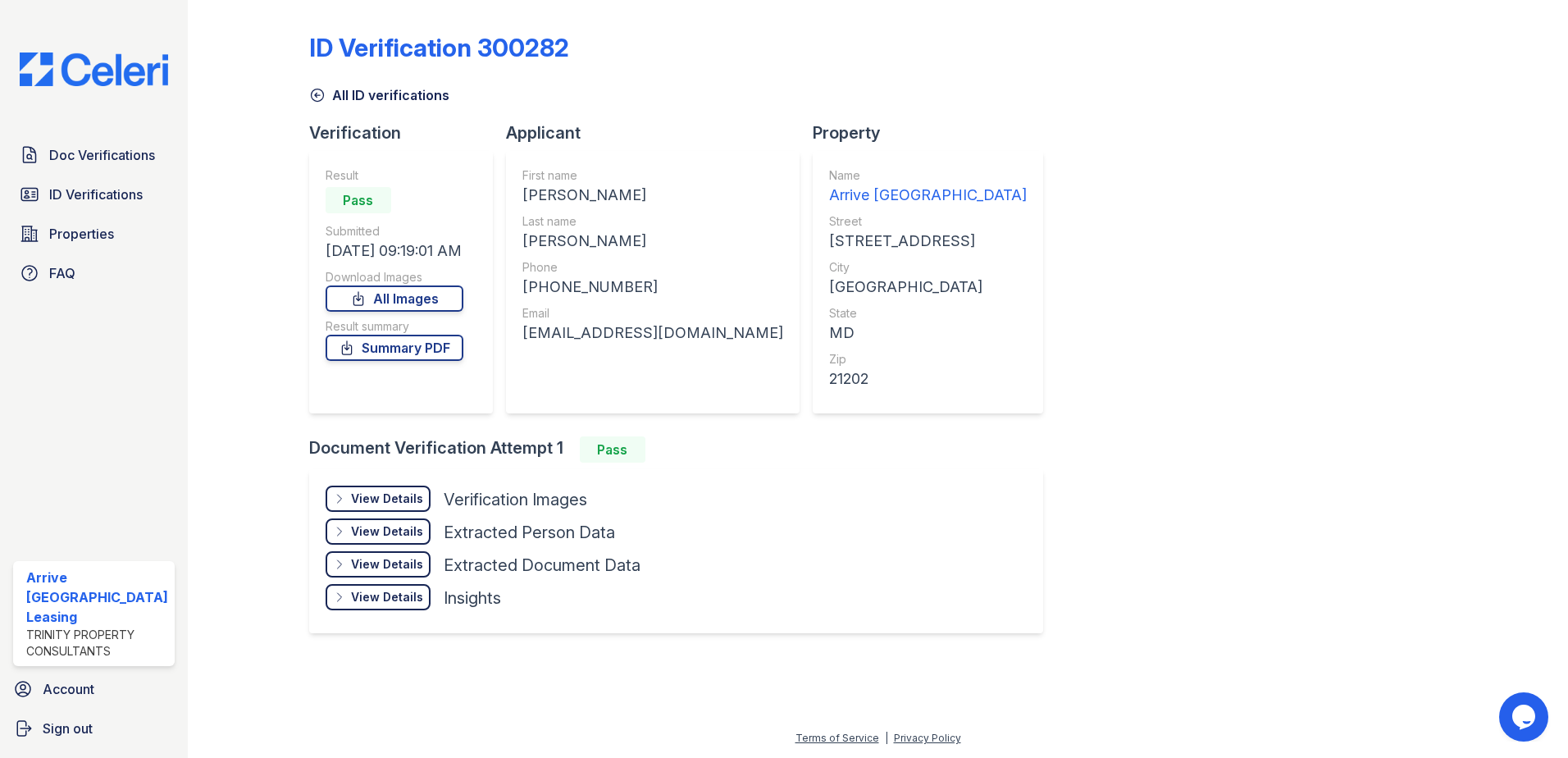
drag, startPoint x: 424, startPoint y: 351, endPoint x: 495, endPoint y: 341, distance: 71.7
click at [424, 351] on link "Summary PDF" at bounding box center [394, 347] width 137 height 26
click at [436, 290] on link "All Images" at bounding box center [394, 298] width 137 height 26
click at [96, 173] on div "Doc Verifications ID Verifications Properties FAQ" at bounding box center [94, 213] width 175 height 151
click at [65, 153] on span "Doc Verifications" at bounding box center [102, 155] width 106 height 20
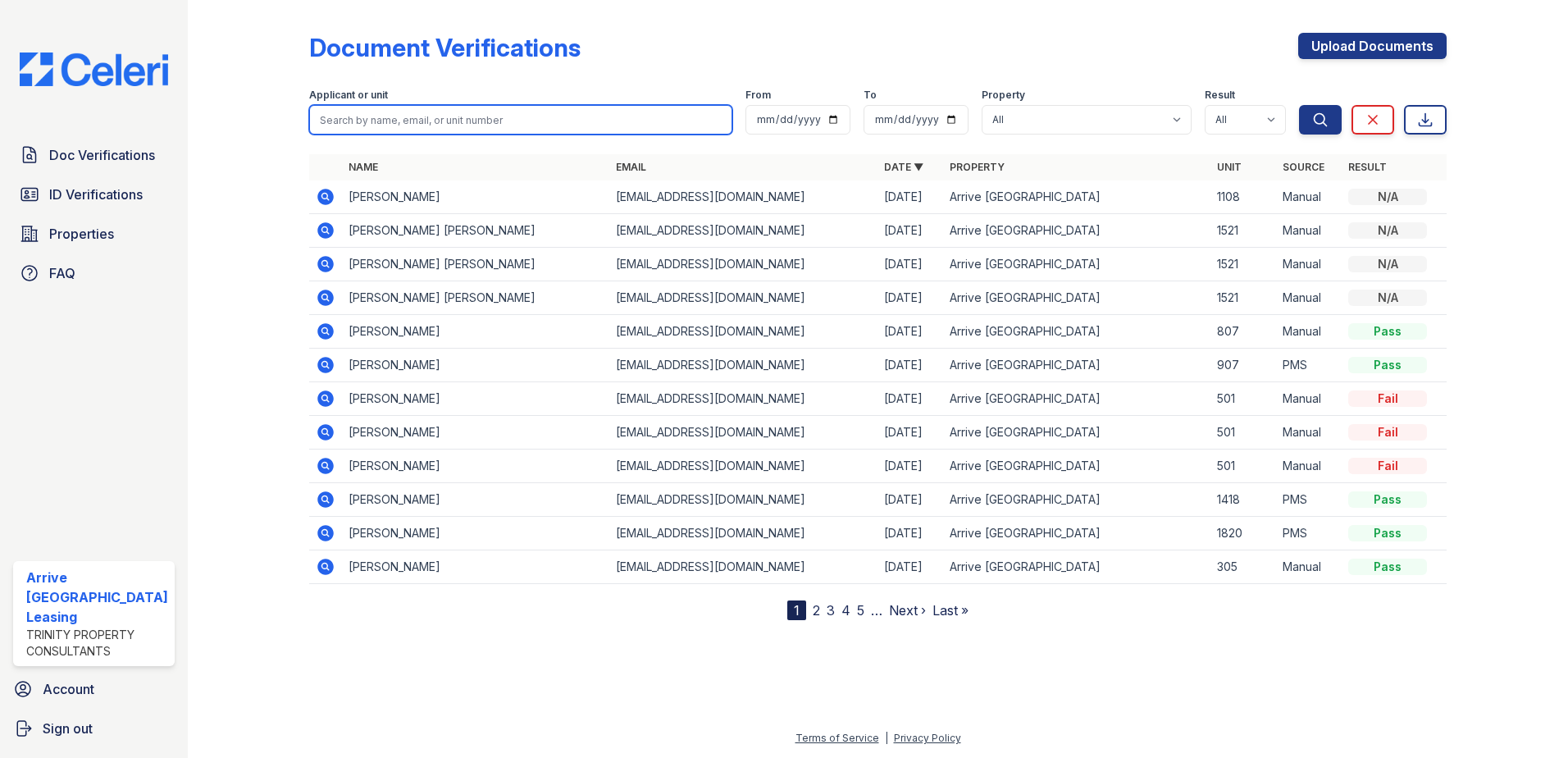
click at [483, 114] on input "search" at bounding box center [521, 120] width 424 height 30
paste input "Safdar"
type input "Safdar"
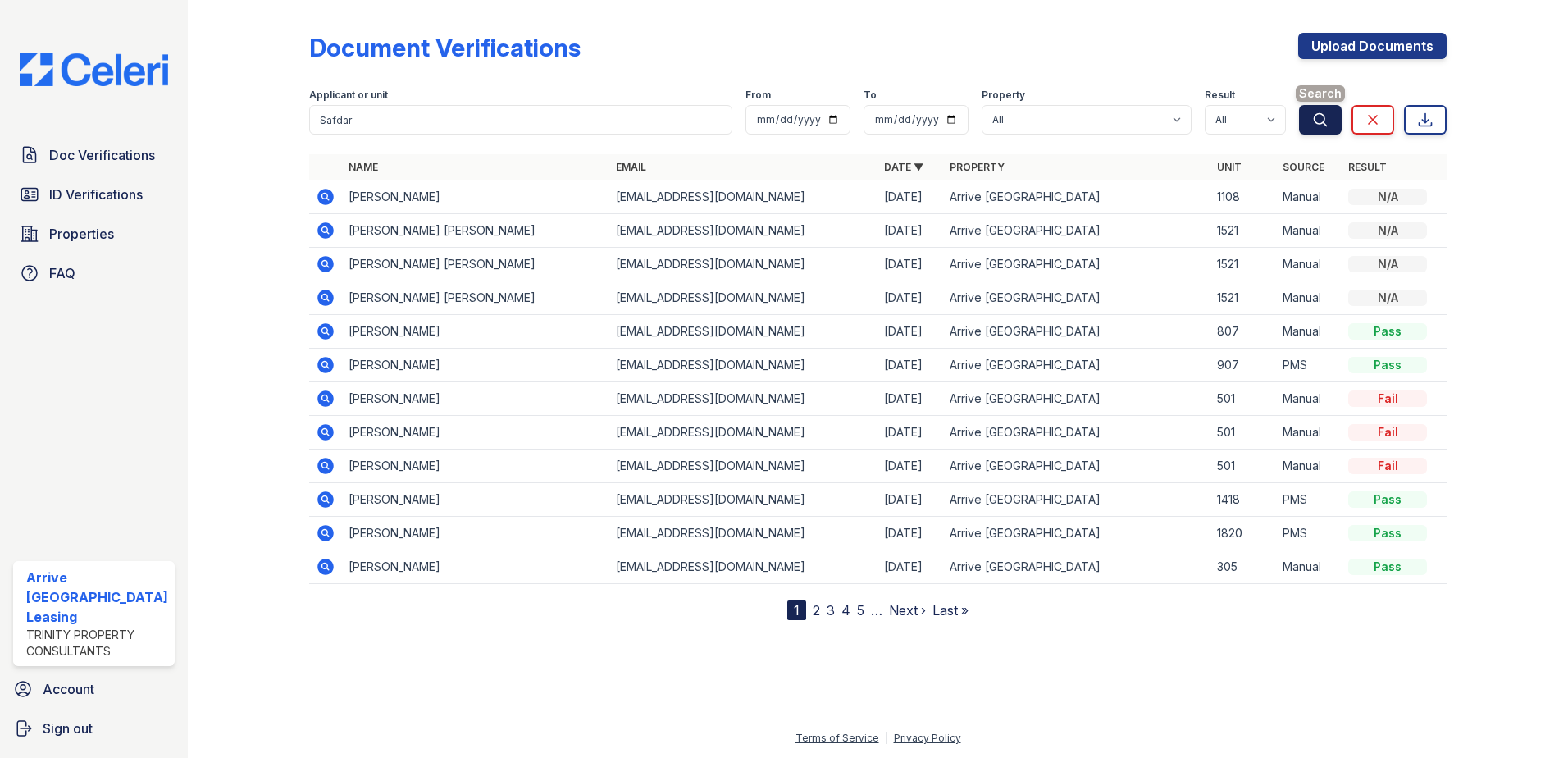
click at [1331, 118] on button "Search" at bounding box center [1320, 120] width 43 height 30
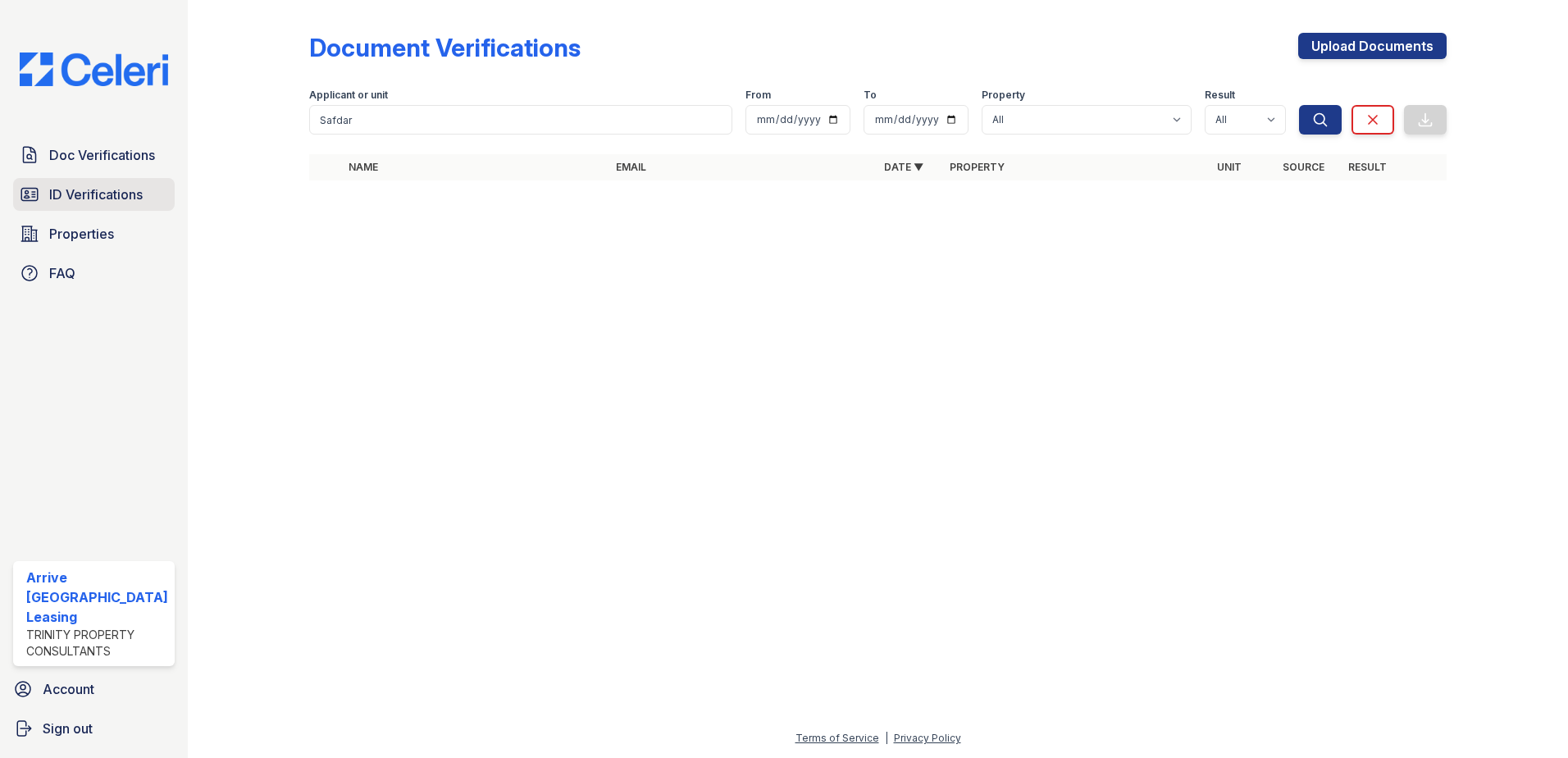
click at [87, 194] on span "ID Verifications" at bounding box center [96, 194] width 93 height 20
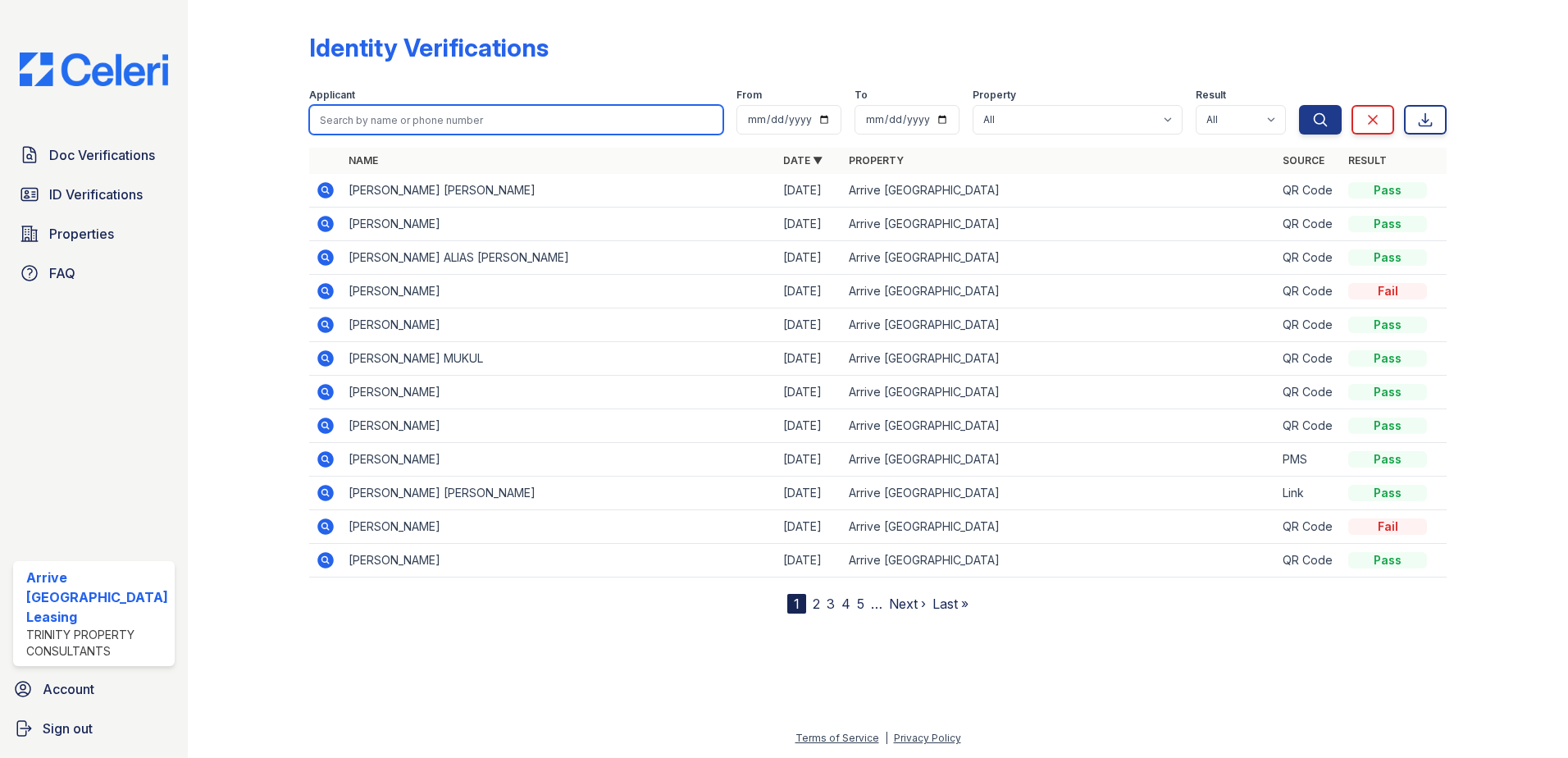
click at [386, 120] on input "search" at bounding box center [517, 120] width 415 height 30
paste input "Safdar"
type input "Safdar"
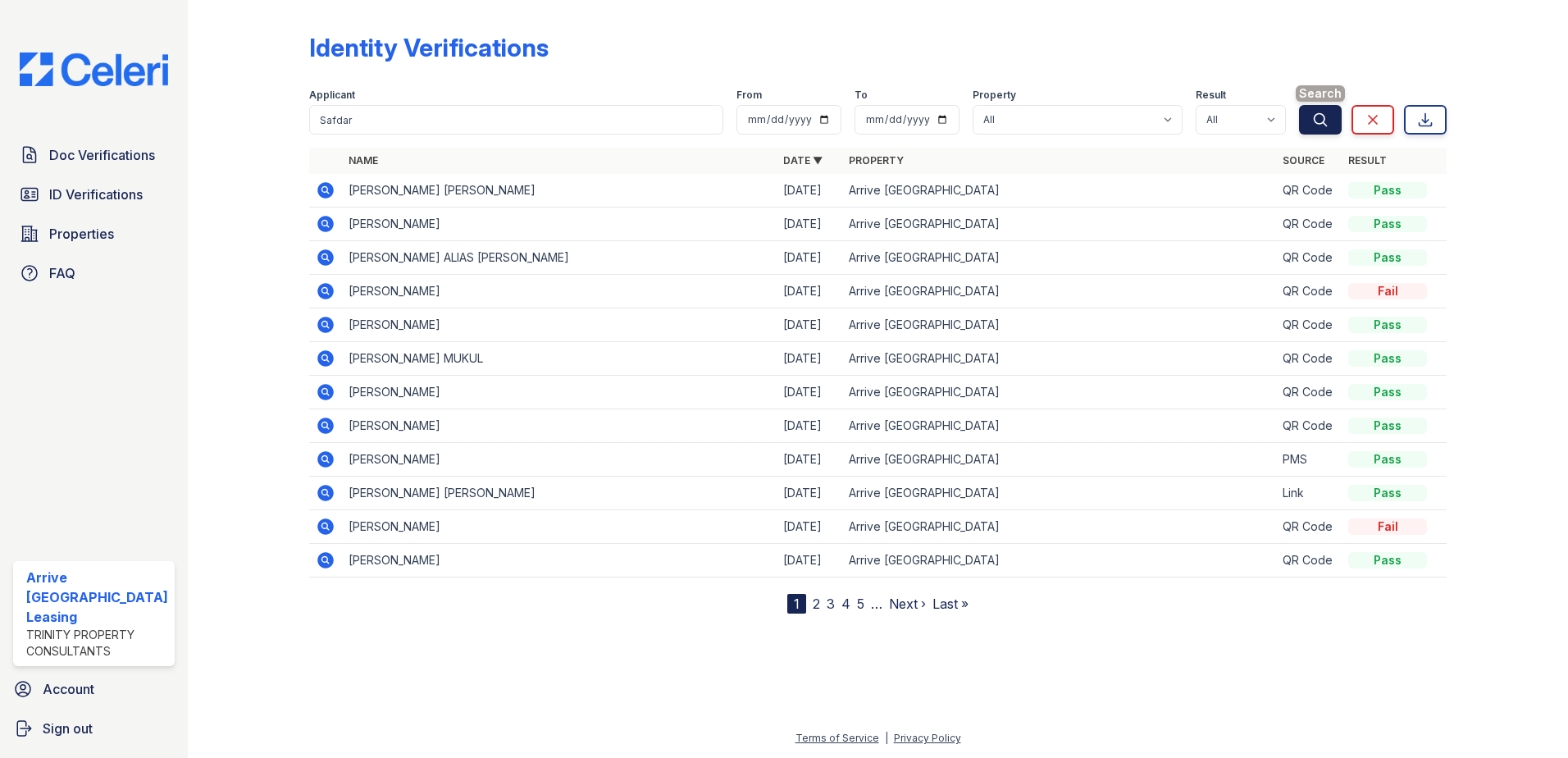
click at [1319, 115] on icon "submit" at bounding box center [1320, 120] width 16 height 16
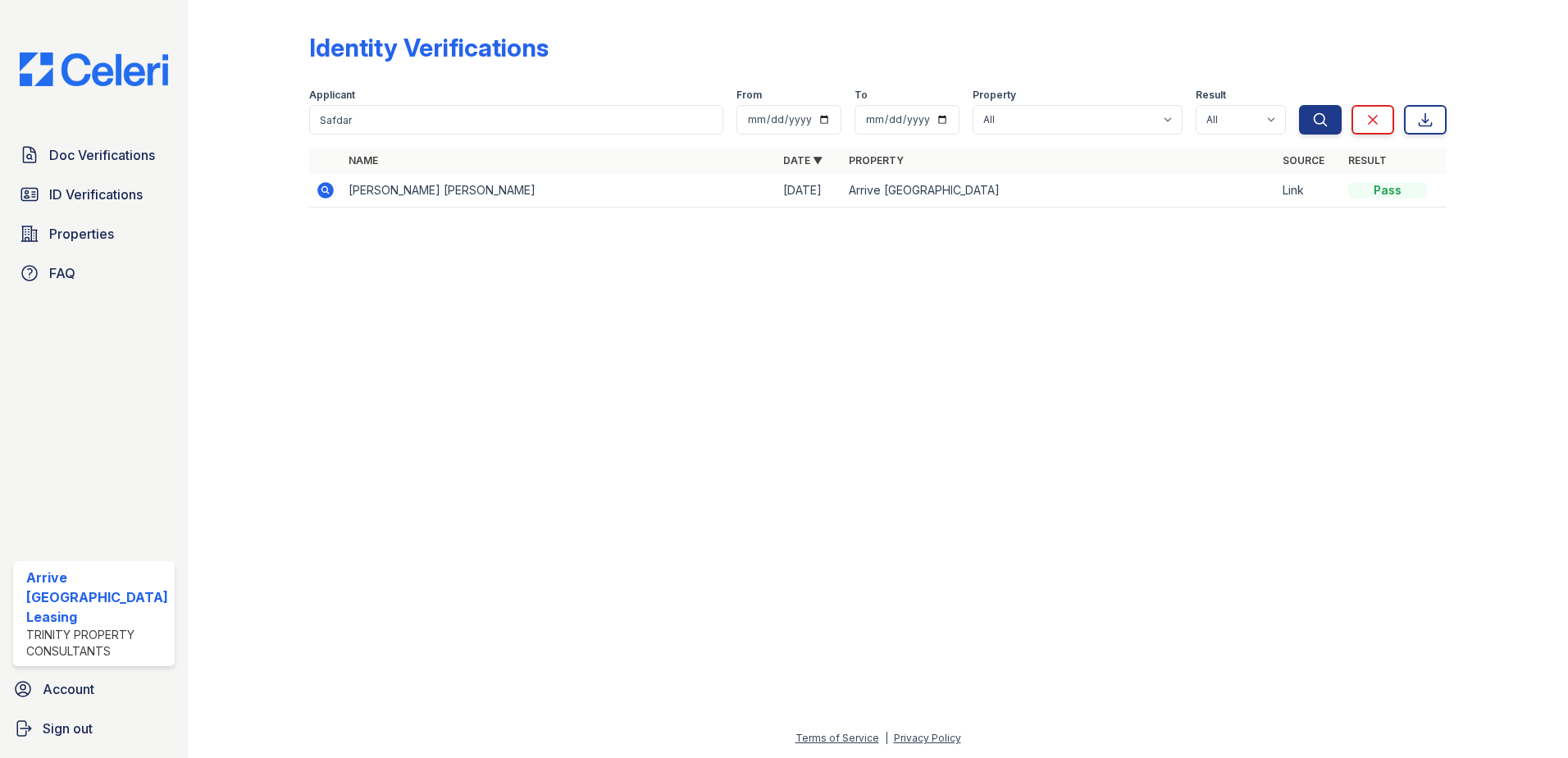
click at [321, 187] on icon at bounding box center [325, 190] width 16 height 16
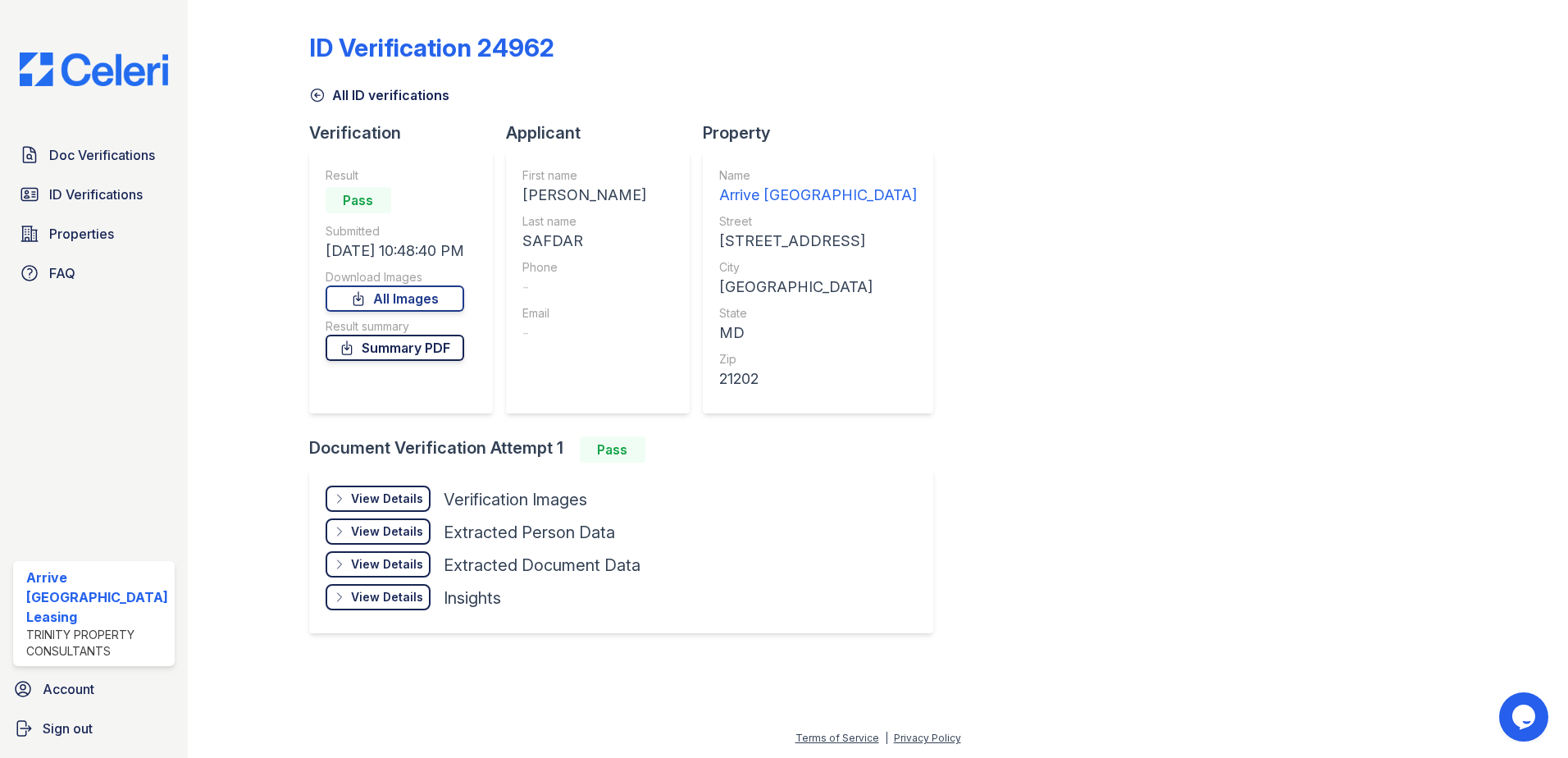
drag, startPoint x: 415, startPoint y: 352, endPoint x: 426, endPoint y: 342, distance: 14.9
click at [418, 350] on link "Summary PDF" at bounding box center [395, 347] width 138 height 26
click at [108, 148] on span "Doc Verifications" at bounding box center [102, 155] width 106 height 20
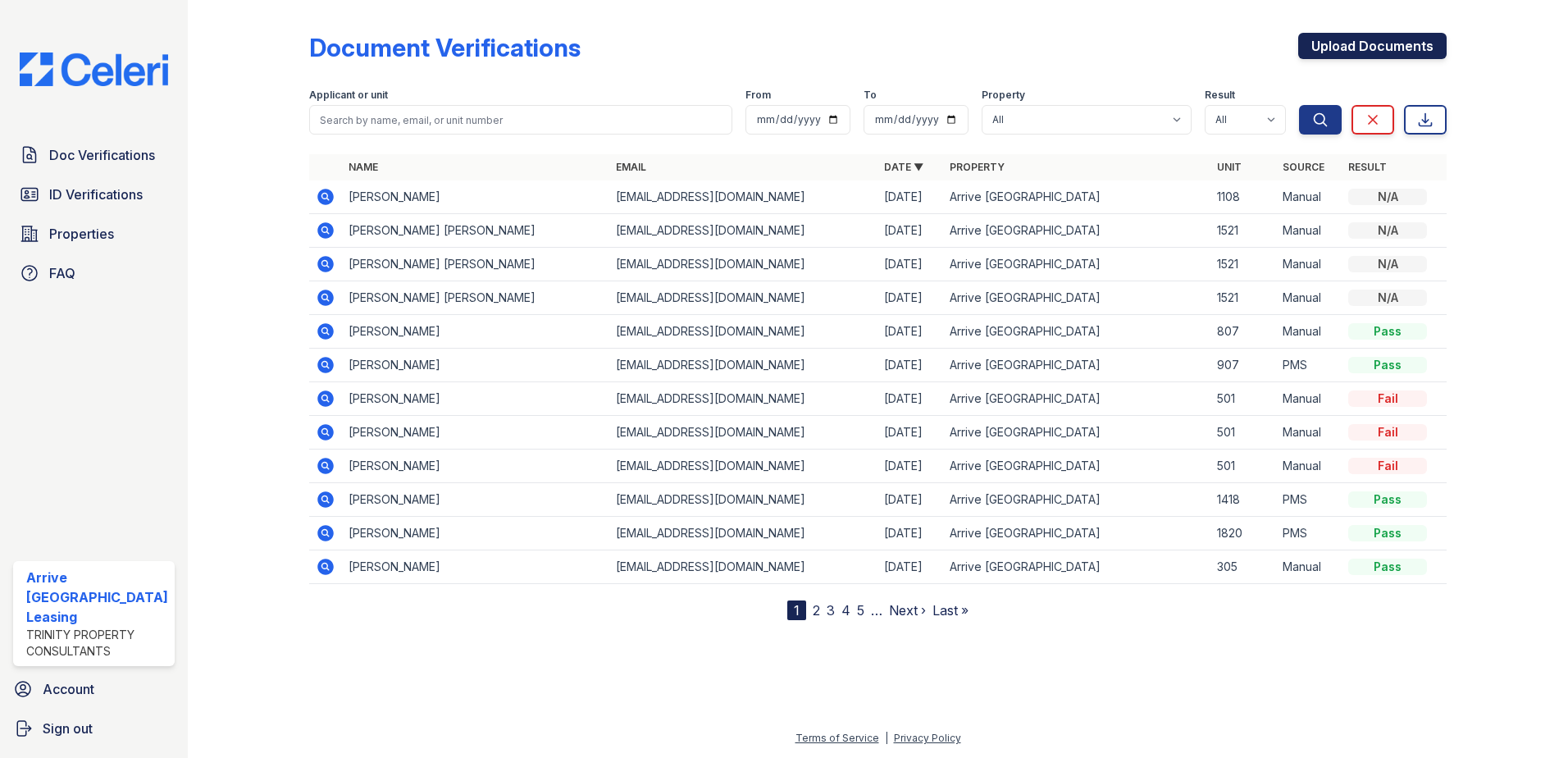
click at [1387, 32] on link "Upload Documents" at bounding box center [1372, 45] width 149 height 26
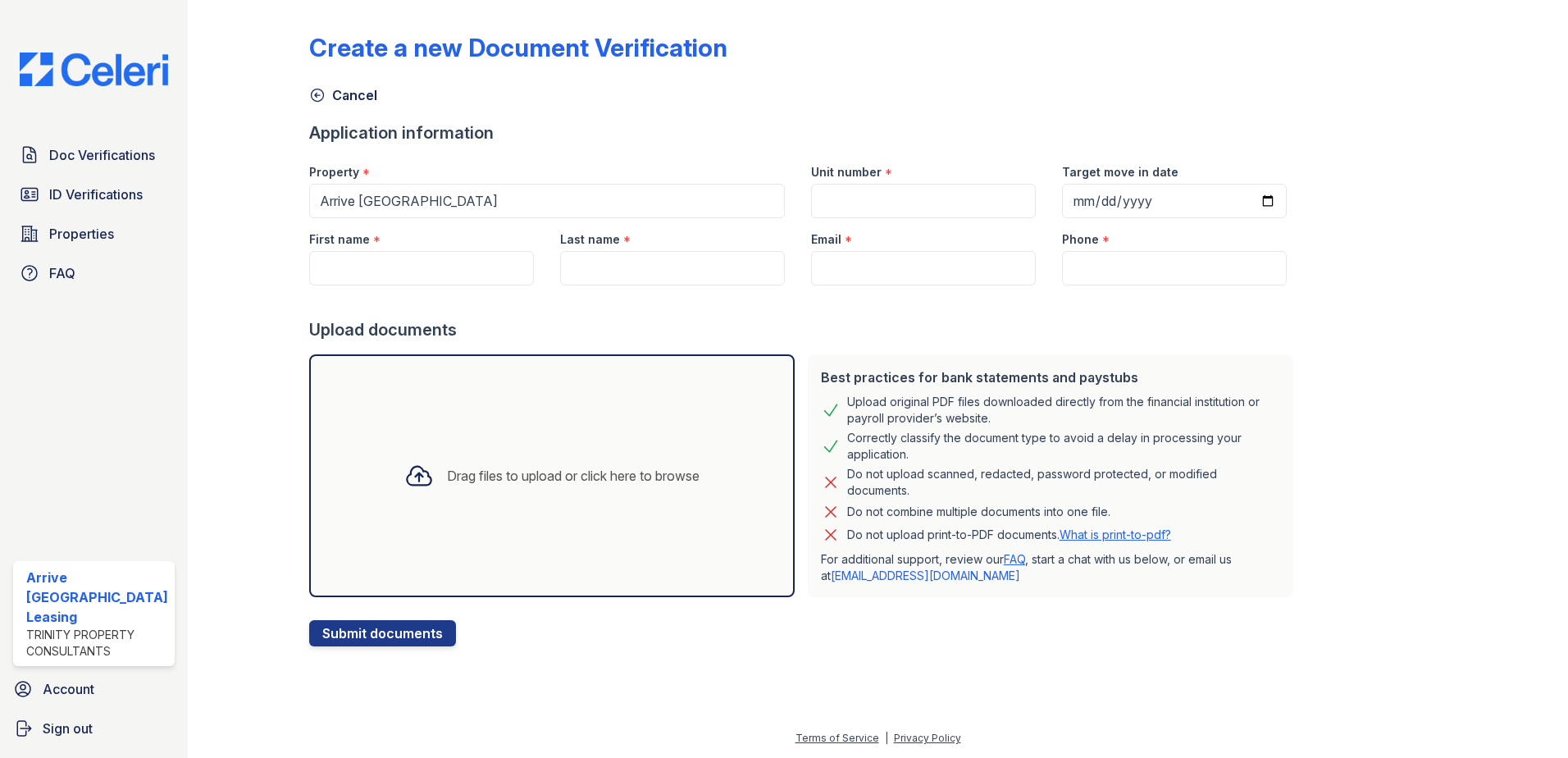
click at [474, 476] on div "Drag files to upload or click here to browse" at bounding box center [573, 475] width 253 height 20
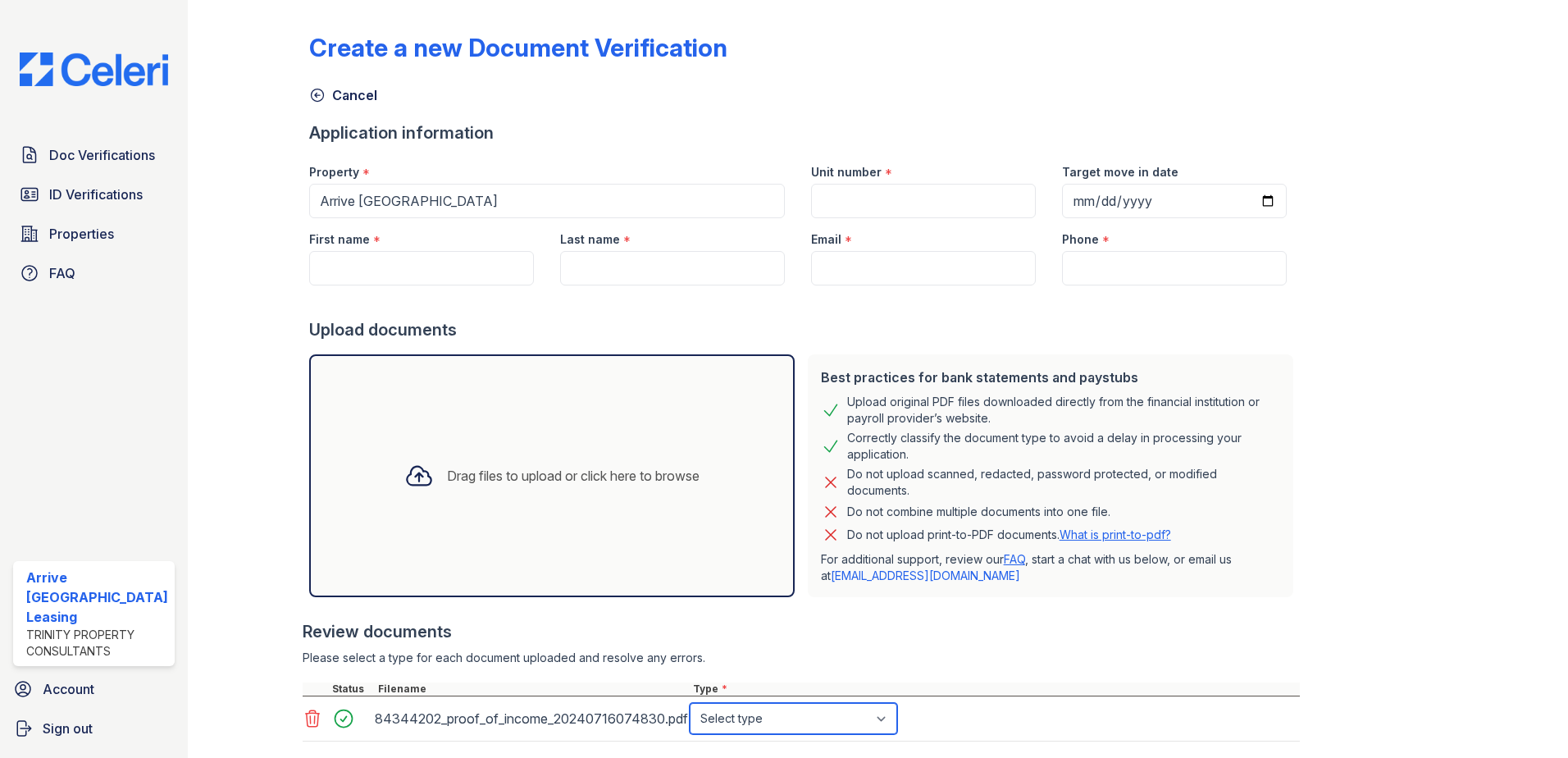
click at [888, 720] on select "Select type Paystub Bank Statement Offer Letter Tax Documents Benefit Award Let…" at bounding box center [793, 718] width 208 height 31
select select "paystub"
click at [690, 703] on select "Select type Paystub Bank Statement Offer Letter Tax Documents Benefit Award Let…" at bounding box center [793, 718] width 208 height 31
click at [479, 263] on input "First name" at bounding box center [421, 268] width 225 height 34
drag, startPoint x: 418, startPoint y: 265, endPoint x: 429, endPoint y: 266, distance: 11.0
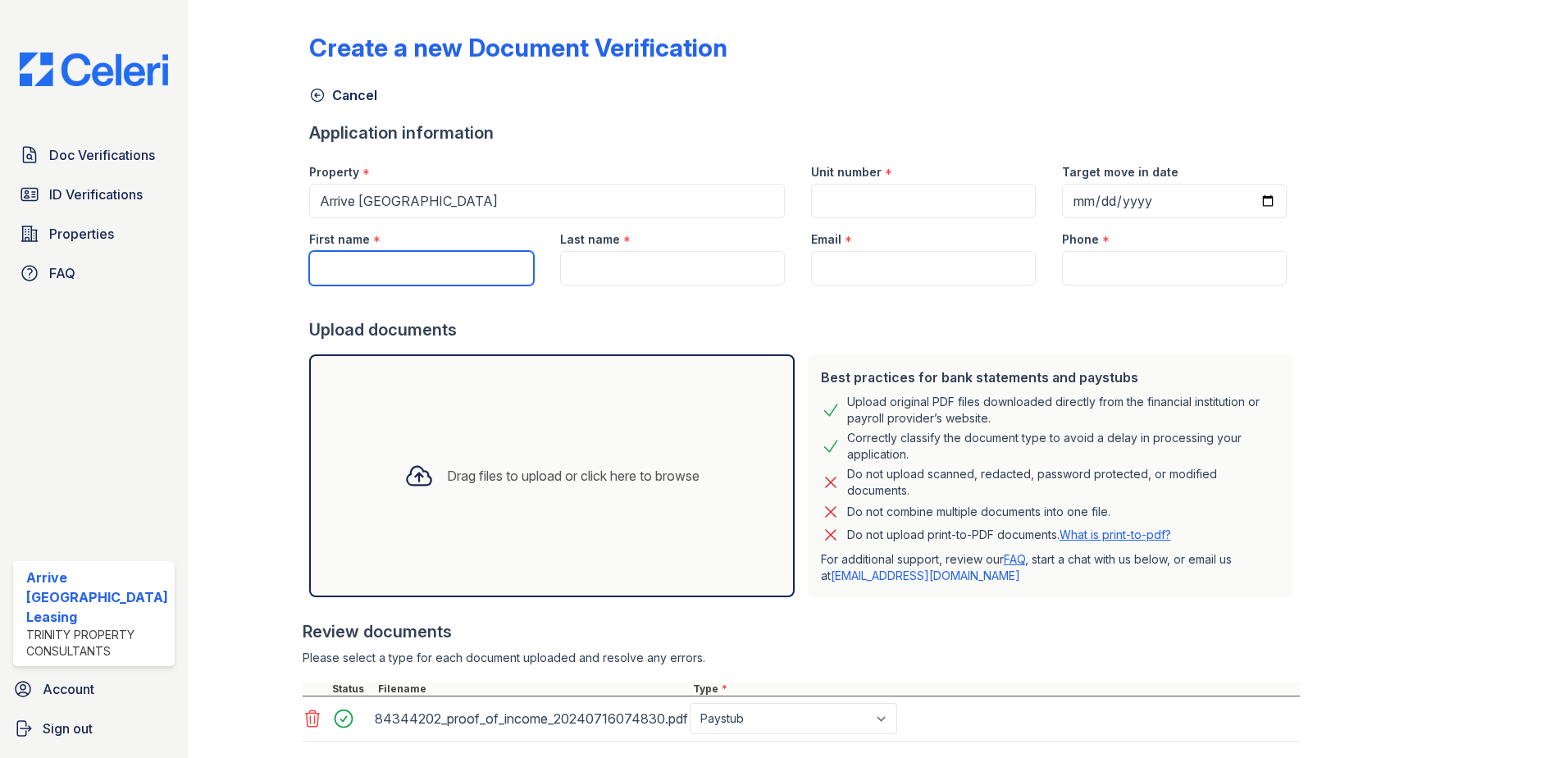
click at [418, 265] on input "First name" at bounding box center [421, 268] width 225 height 34
paste input "Mohammad"
type input "Mohammad"
click at [670, 261] on input "Last name" at bounding box center [672, 268] width 225 height 34
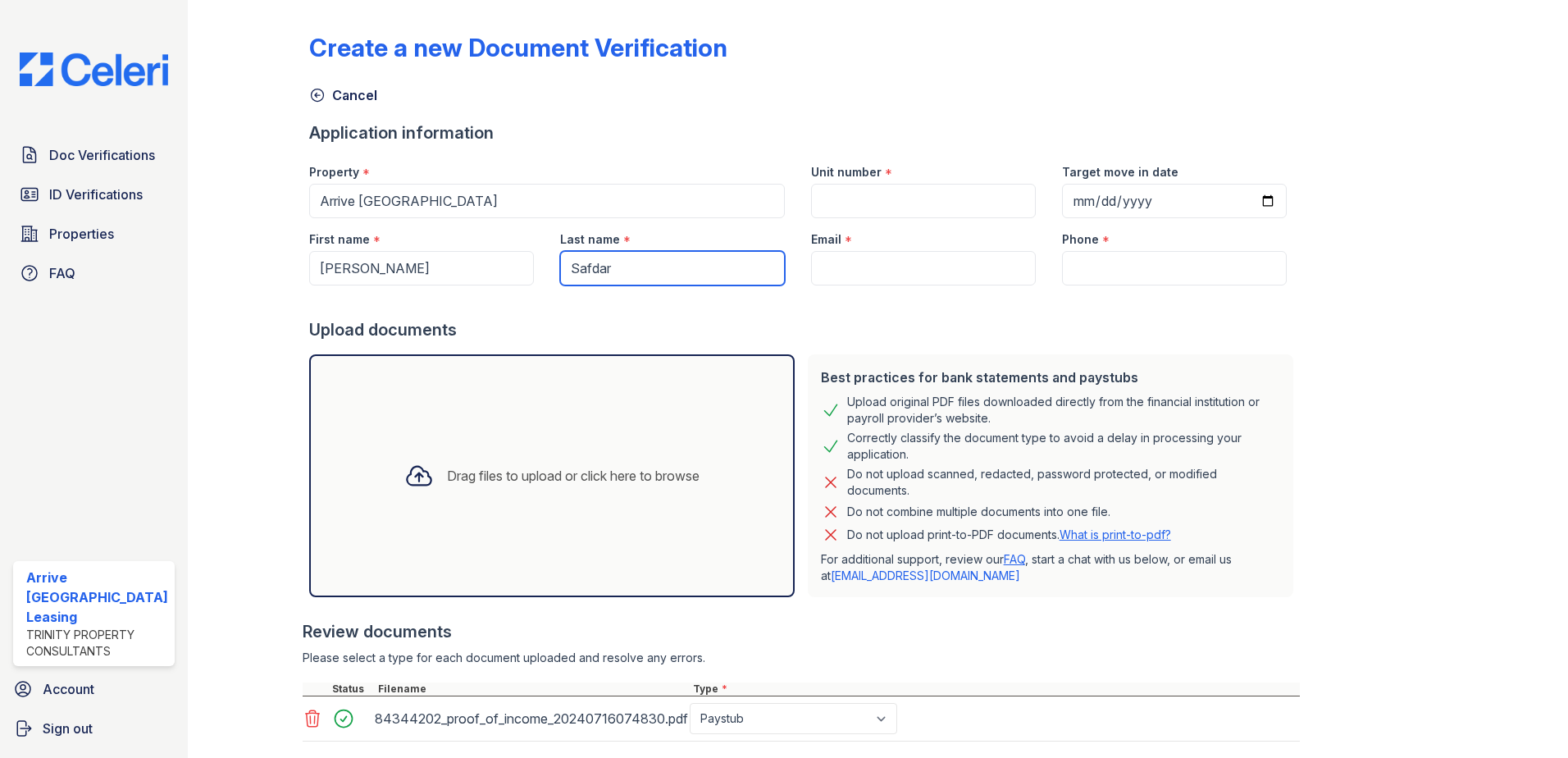
type input "Safdar"
click at [858, 241] on div "Email *" at bounding box center [923, 234] width 225 height 32
click at [855, 259] on input "Email" at bounding box center [923, 268] width 225 height 34
paste input "[EMAIL_ADDRESS][DOMAIN_NAME]"
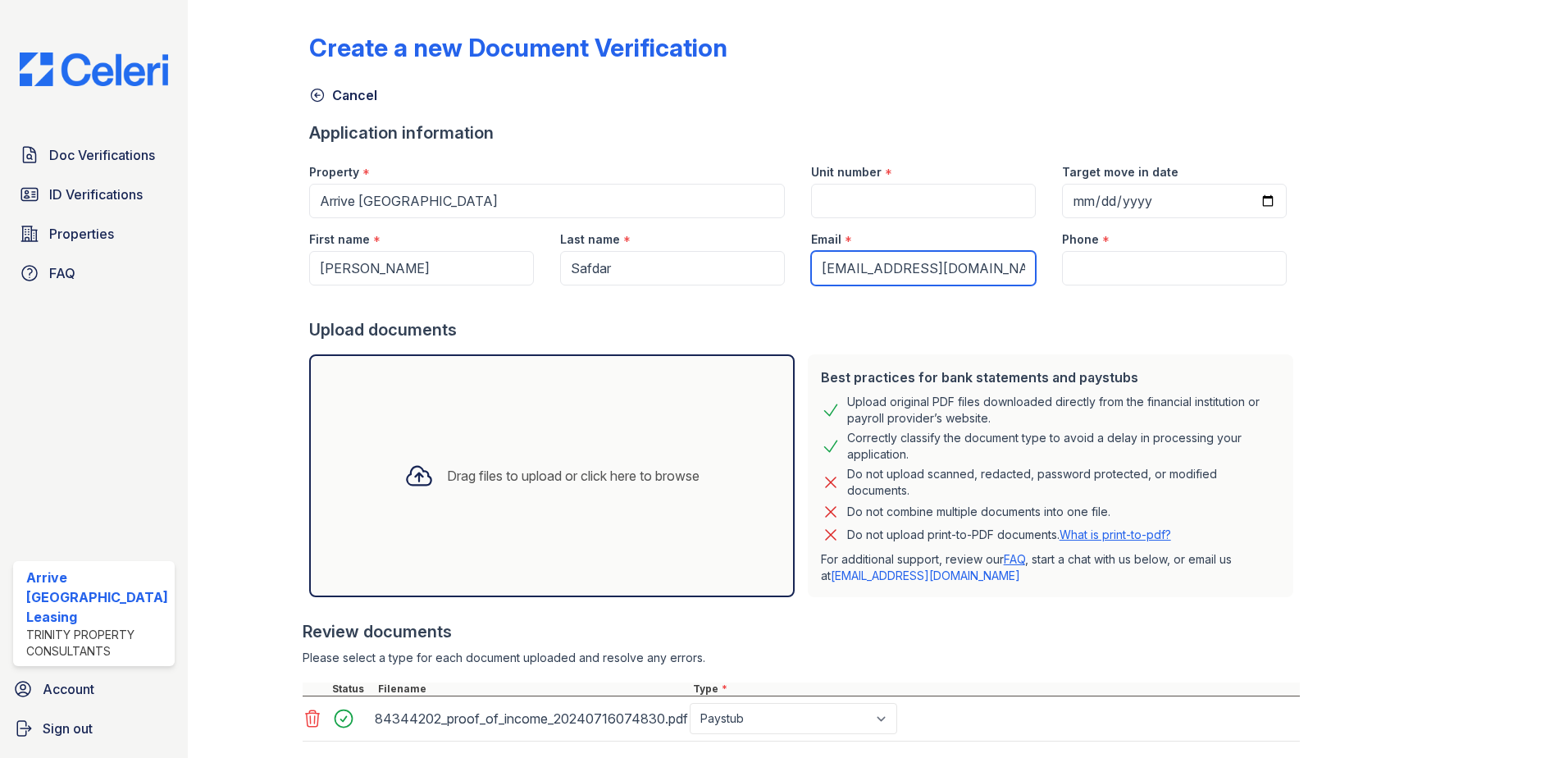
type input "[EMAIL_ADDRESS][DOMAIN_NAME]"
drag, startPoint x: 901, startPoint y: 204, endPoint x: 910, endPoint y: 206, distance: 9.2
click at [901, 204] on input "Unit number" at bounding box center [923, 201] width 225 height 34
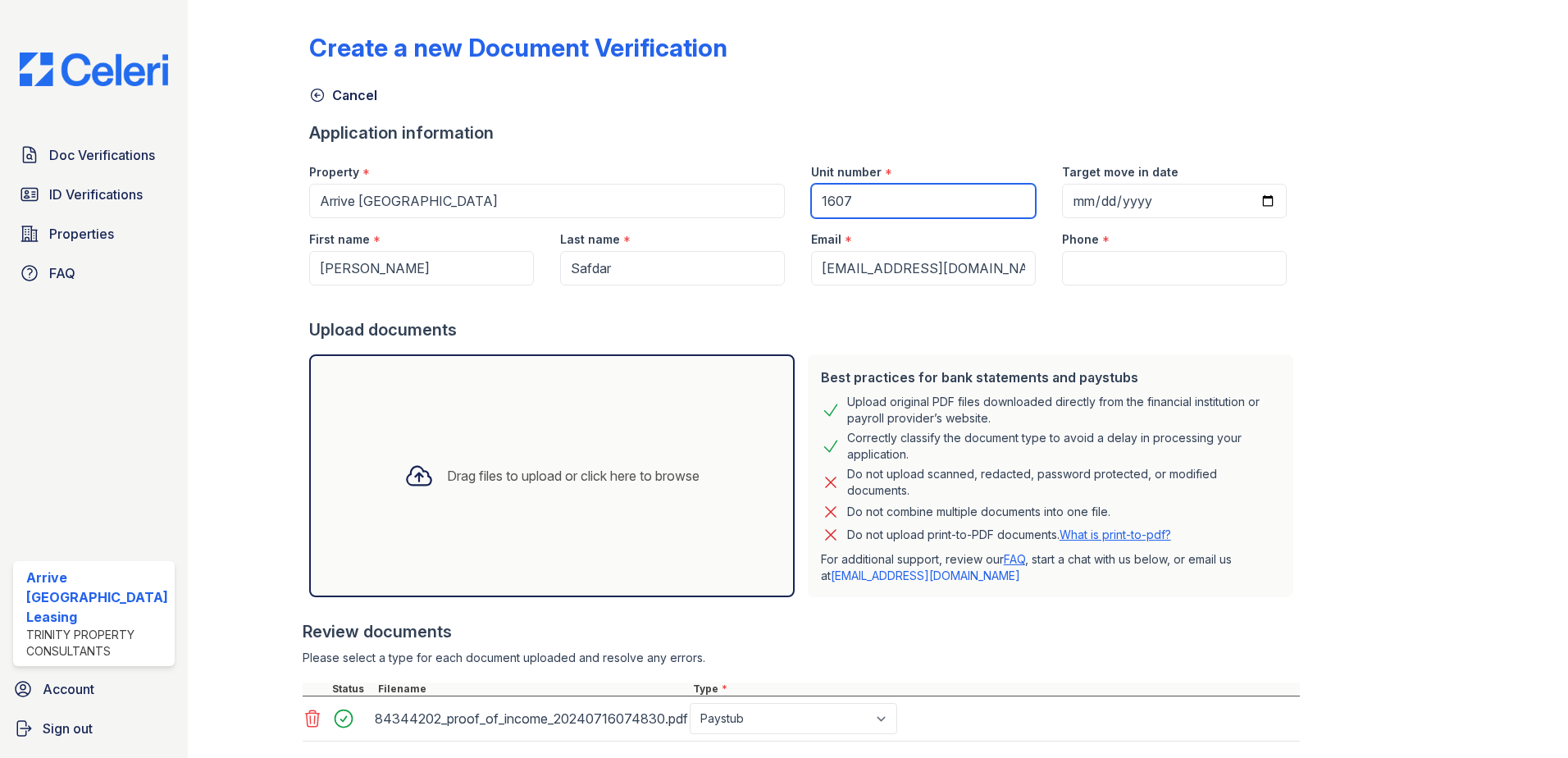
type input "1607"
click at [1062, 201] on input "Target move in date" at bounding box center [1174, 201] width 225 height 34
type input "0025-05-08"
click at [1066, 201] on input "0025-05-08" at bounding box center [1174, 201] width 225 height 34
type input "2025-08-25"
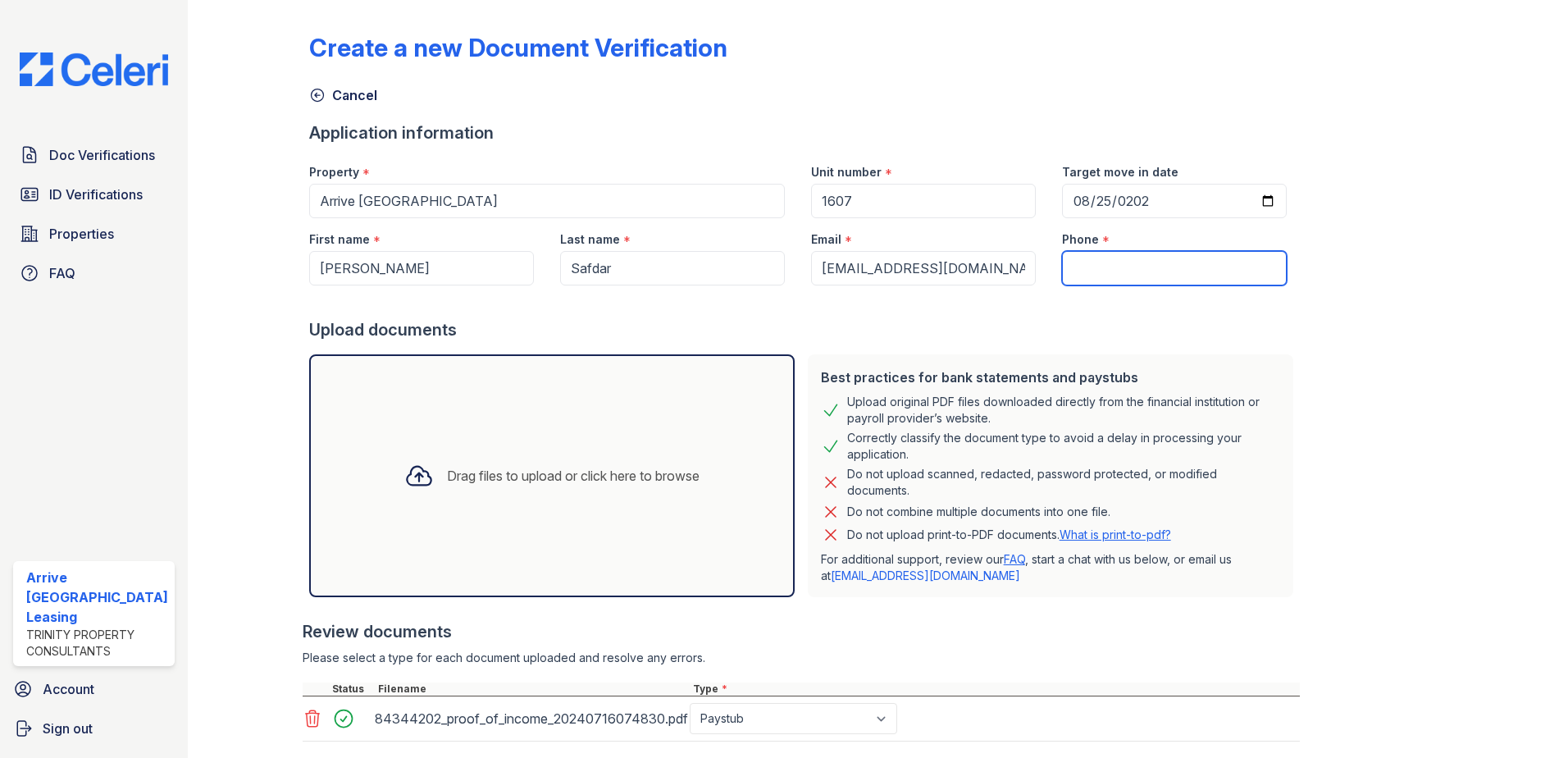
click at [1132, 278] on input "Phone" at bounding box center [1174, 268] width 225 height 34
paste input "587-437-7996"
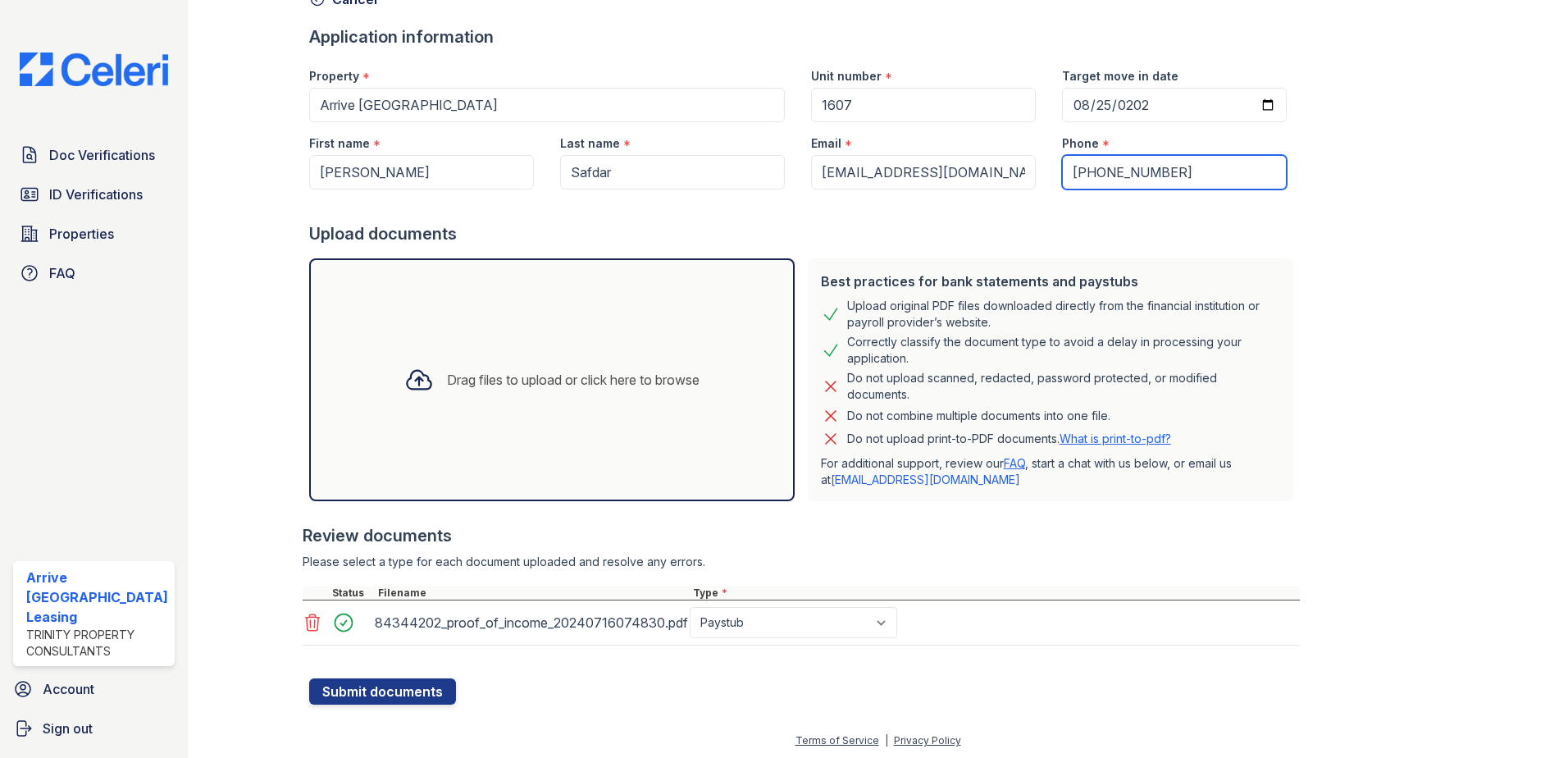
scroll to position [98, 0]
type input "587-437-7996"
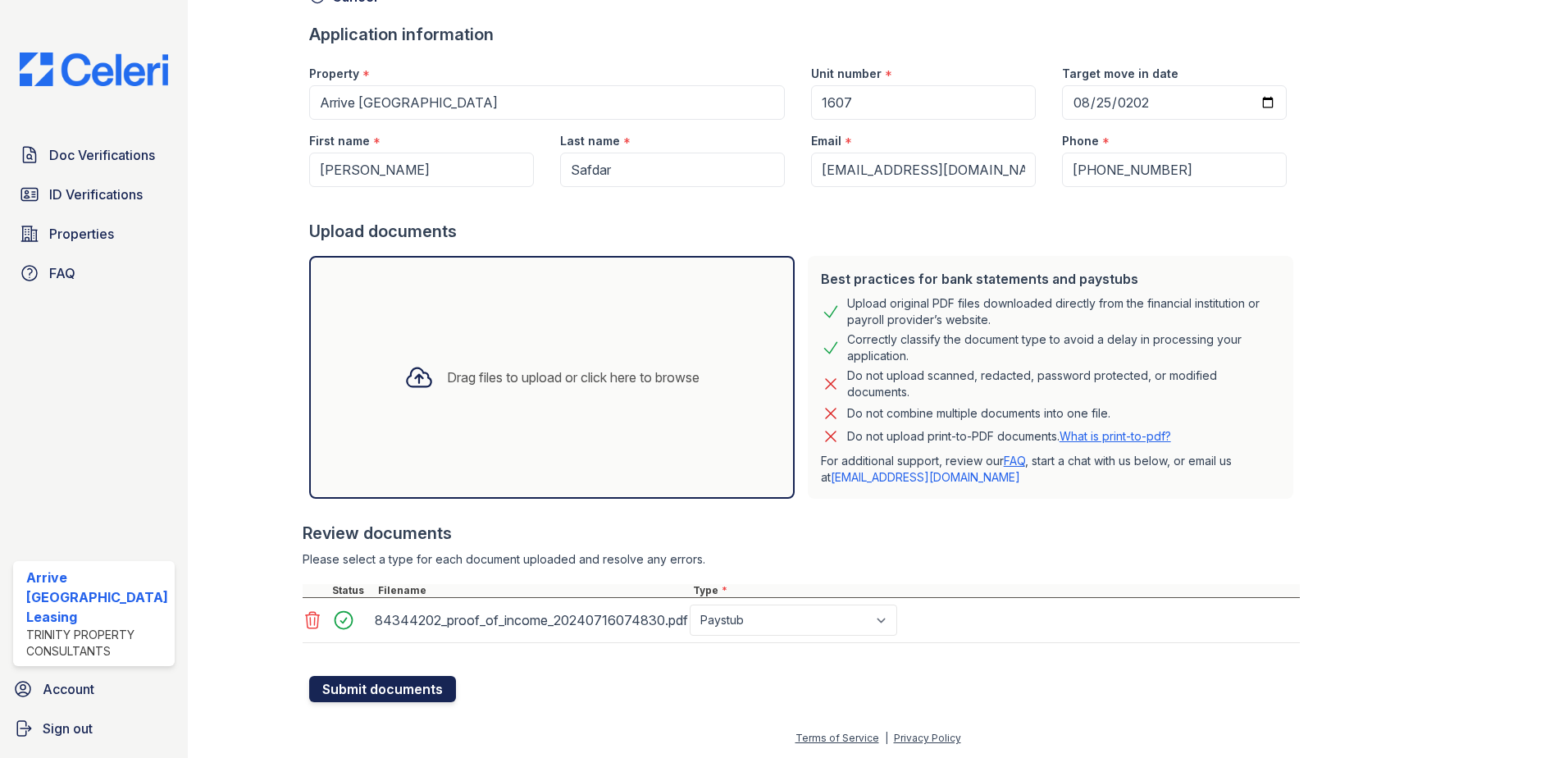
click at [399, 694] on button "Submit documents" at bounding box center [383, 688] width 147 height 26
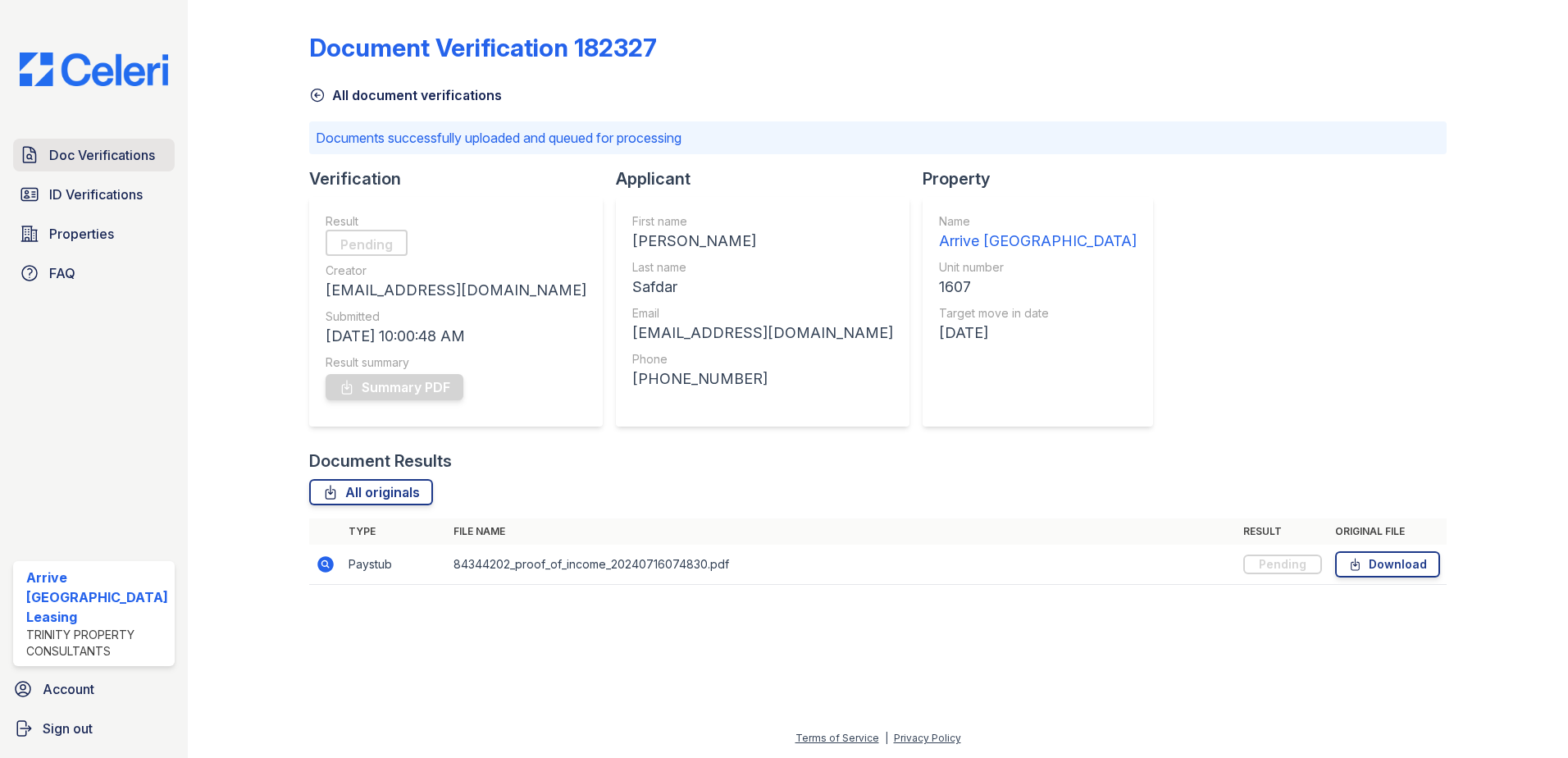
click at [132, 152] on span "Doc Verifications" at bounding box center [102, 155] width 106 height 20
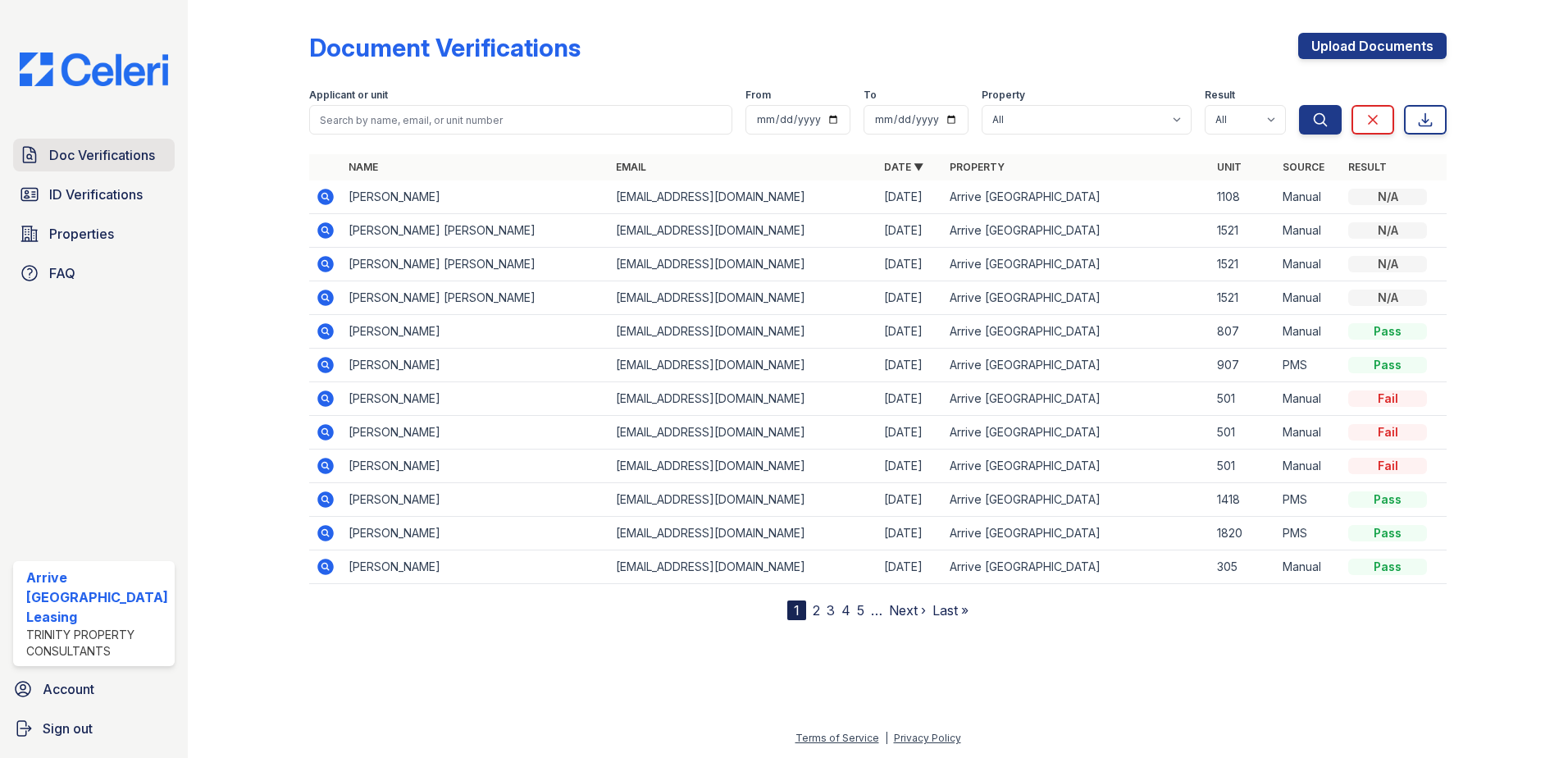
click at [93, 155] on span "Doc Verifications" at bounding box center [102, 155] width 106 height 20
